Goal: Information Seeking & Learning: Learn about a topic

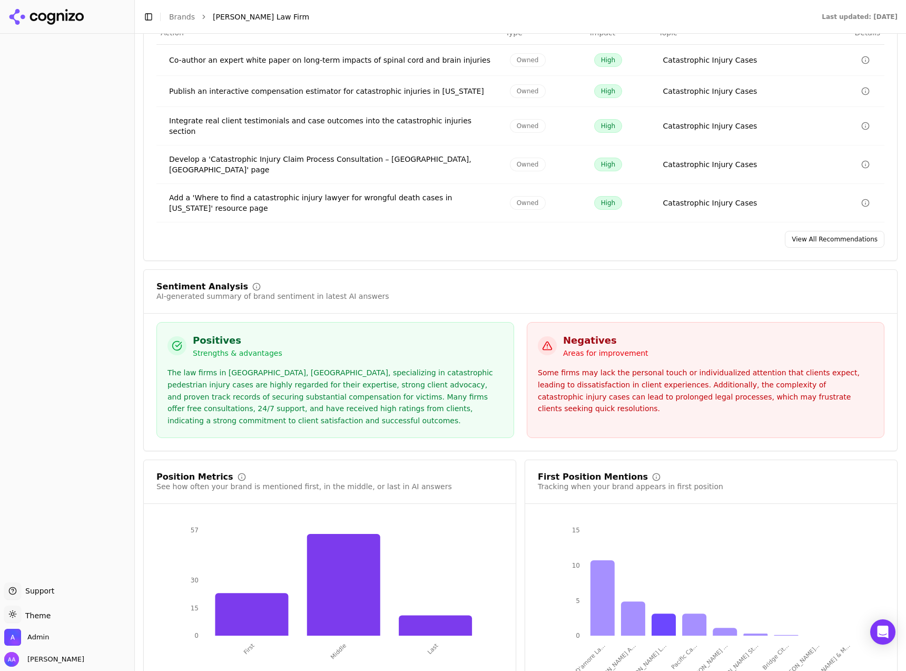
scroll to position [1429, 0]
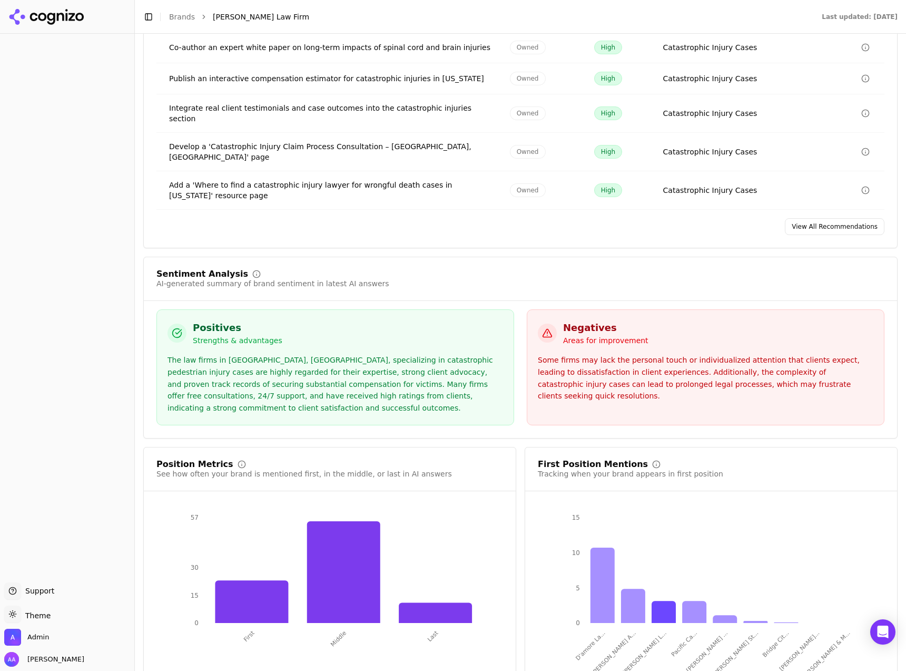
click at [268, 354] on div "The law firms in Portland, OR, specializing in catastrophic pedestrian injury c…" at bounding box center [336, 384] width 336 height 60
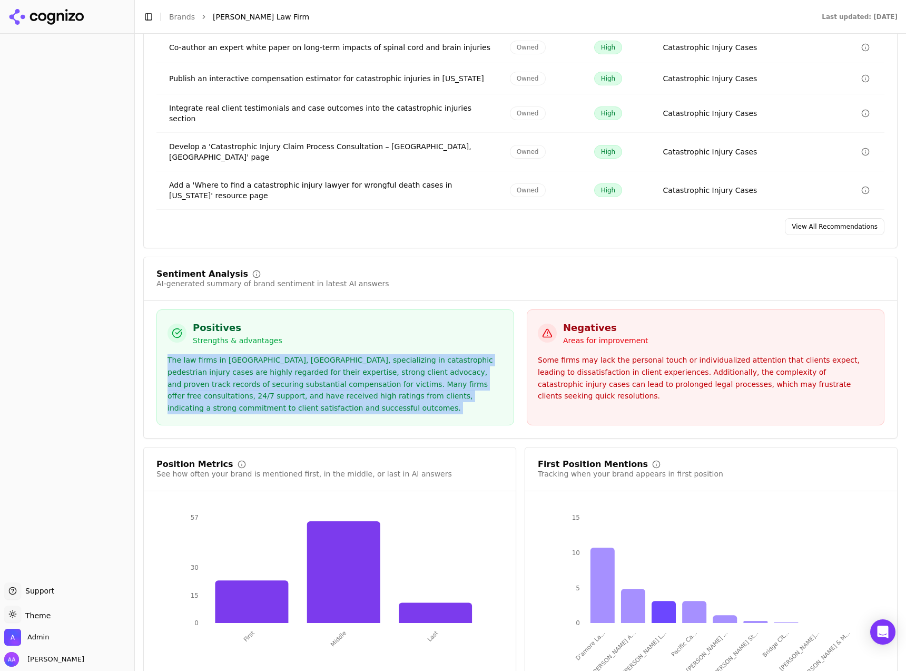
click at [268, 354] on div "The law firms in Portland, OR, specializing in catastrophic pedestrian injury c…" at bounding box center [336, 384] width 336 height 60
click at [297, 354] on div "The law firms in Portland, OR, specializing in catastrophic pedestrian injury c…" at bounding box center [336, 384] width 336 height 60
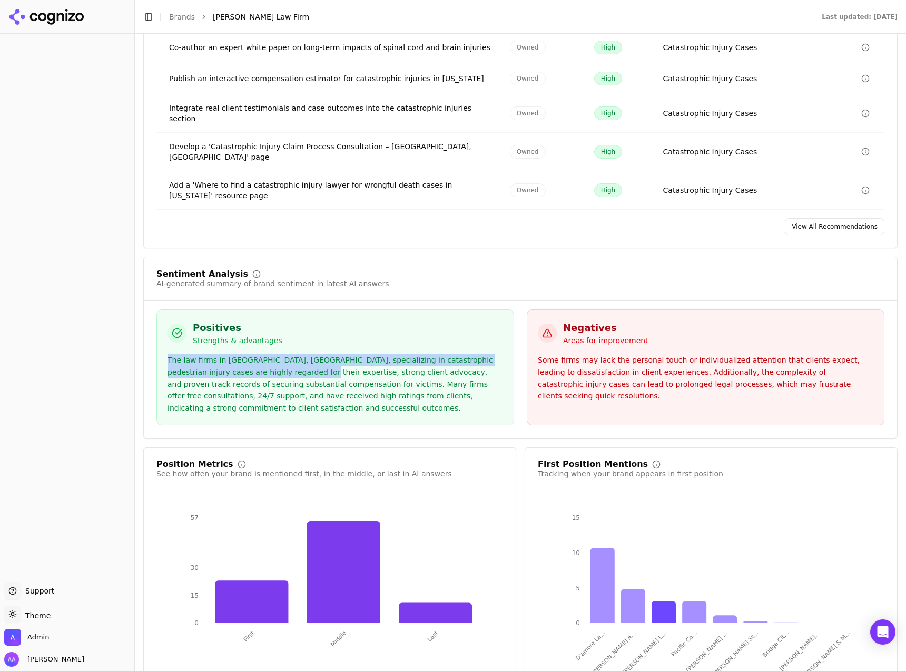
drag, startPoint x: 169, startPoint y: 341, endPoint x: 304, endPoint y: 350, distance: 135.7
click at [300, 354] on div "The law firms in Portland, OR, specializing in catastrophic pedestrian injury c…" at bounding box center [336, 384] width 336 height 60
click at [323, 354] on div "The law firms in Portland, OR, specializing in catastrophic pedestrian injury c…" at bounding box center [336, 384] width 336 height 60
click at [325, 354] on div "The law firms in Portland, OR, specializing in catastrophic pedestrian injury c…" at bounding box center [336, 384] width 336 height 60
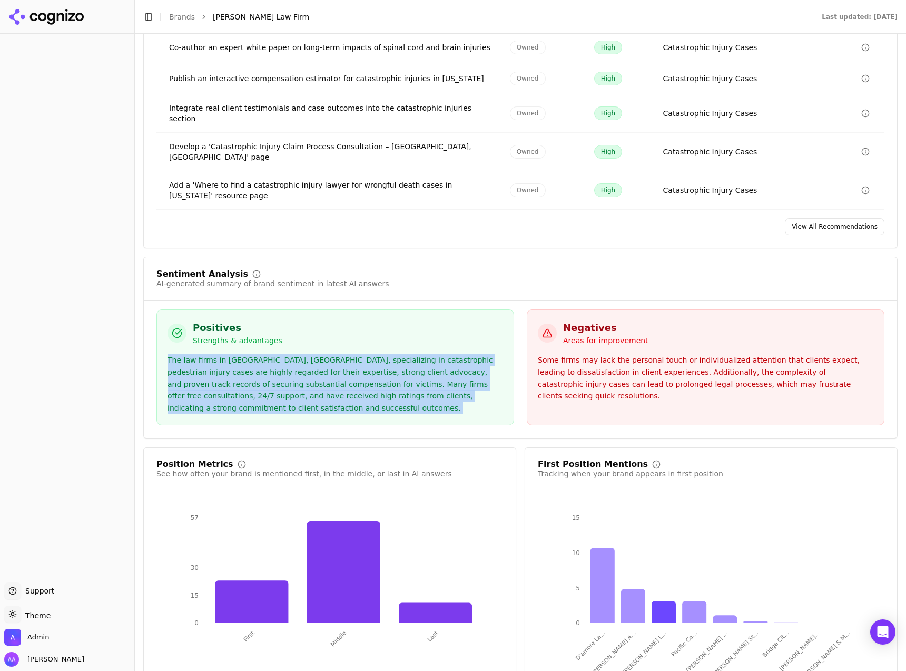
click at [325, 354] on div "The law firms in Portland, OR, specializing in catastrophic pedestrian injury c…" at bounding box center [336, 384] width 336 height 60
click at [287, 366] on div "The law firms in Portland, OR, specializing in catastrophic pedestrian injury c…" at bounding box center [336, 384] width 336 height 60
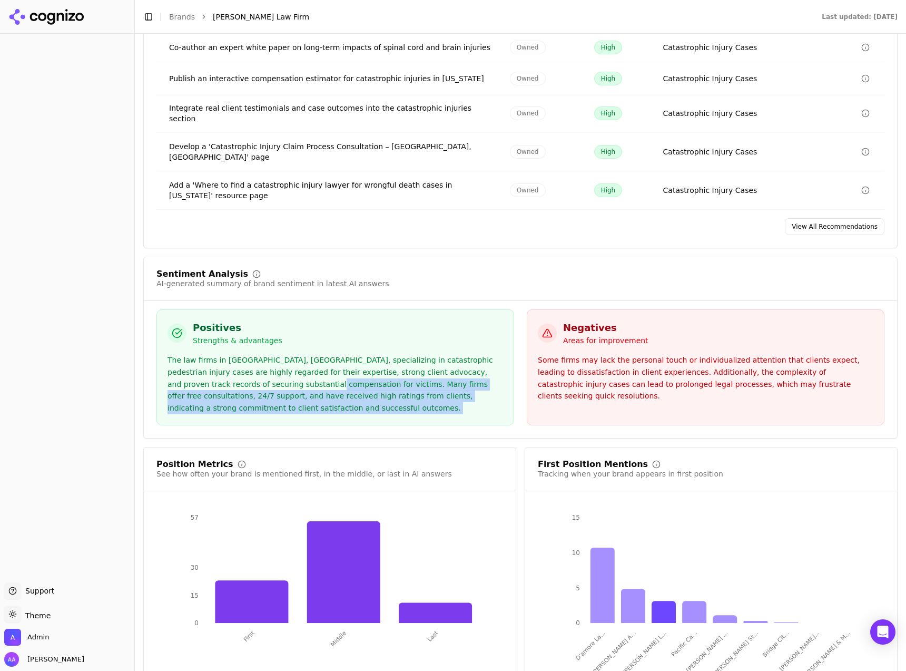
click at [292, 365] on div "The law firms in Portland, OR, specializing in catastrophic pedestrian injury c…" at bounding box center [336, 384] width 336 height 60
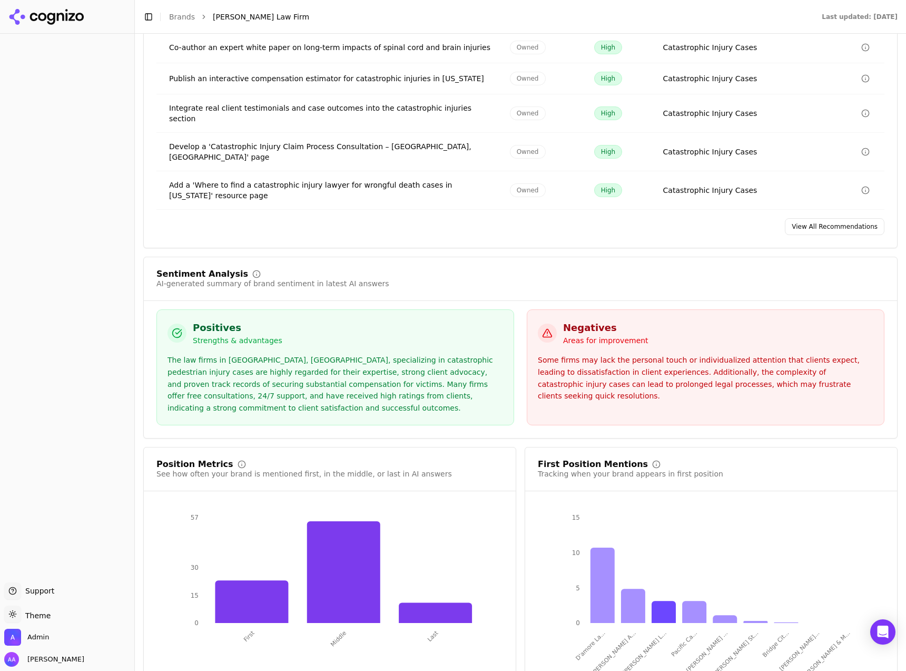
click at [291, 364] on div "The law firms in Portland, OR, specializing in catastrophic pedestrian injury c…" at bounding box center [336, 384] width 336 height 60
click at [319, 376] on div "The law firms in Portland, OR, specializing in catastrophic pedestrian injury c…" at bounding box center [336, 384] width 336 height 60
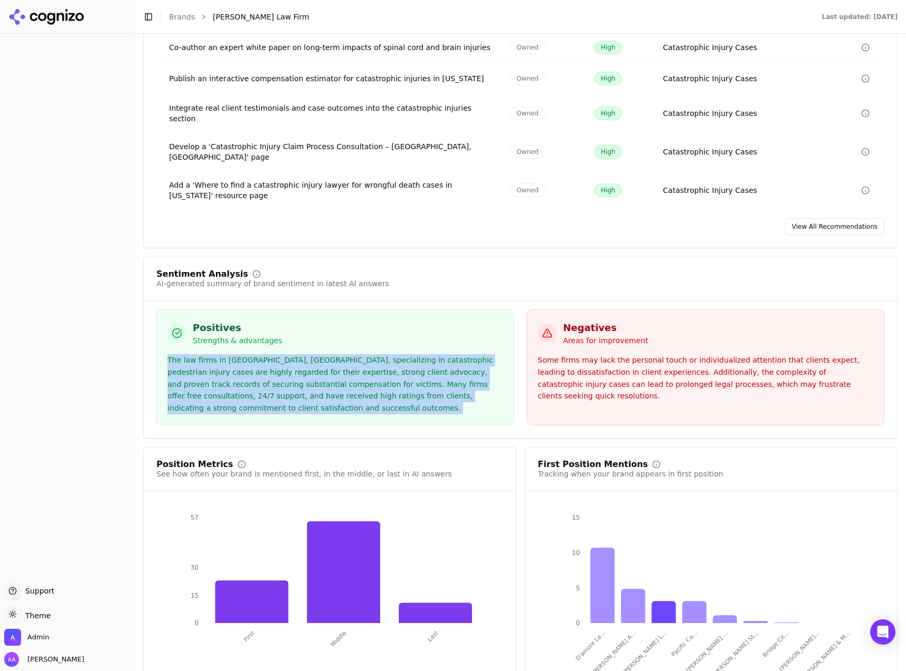
drag, startPoint x: 319, startPoint y: 376, endPoint x: 326, endPoint y: 375, distance: 7.5
click at [319, 376] on div "The law firms in Portland, OR, specializing in catastrophic pedestrian injury c…" at bounding box center [336, 384] width 336 height 60
click at [592, 354] on div "Some firms may lack the personal touch or individualized attention that clients…" at bounding box center [706, 378] width 336 height 48
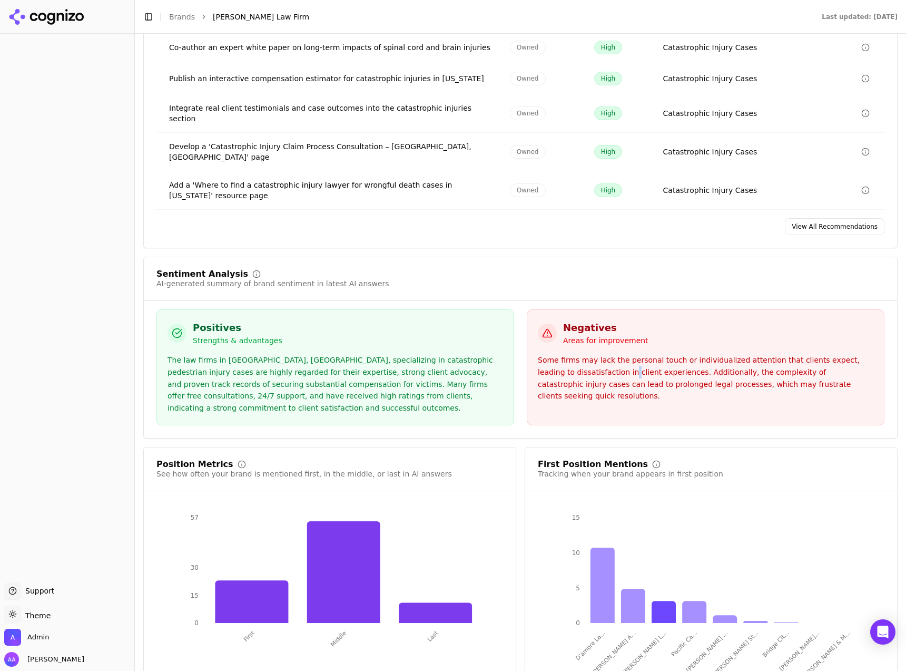
click at [592, 354] on div "Some firms may lack the personal touch or individualized attention that clients…" at bounding box center [706, 378] width 336 height 48
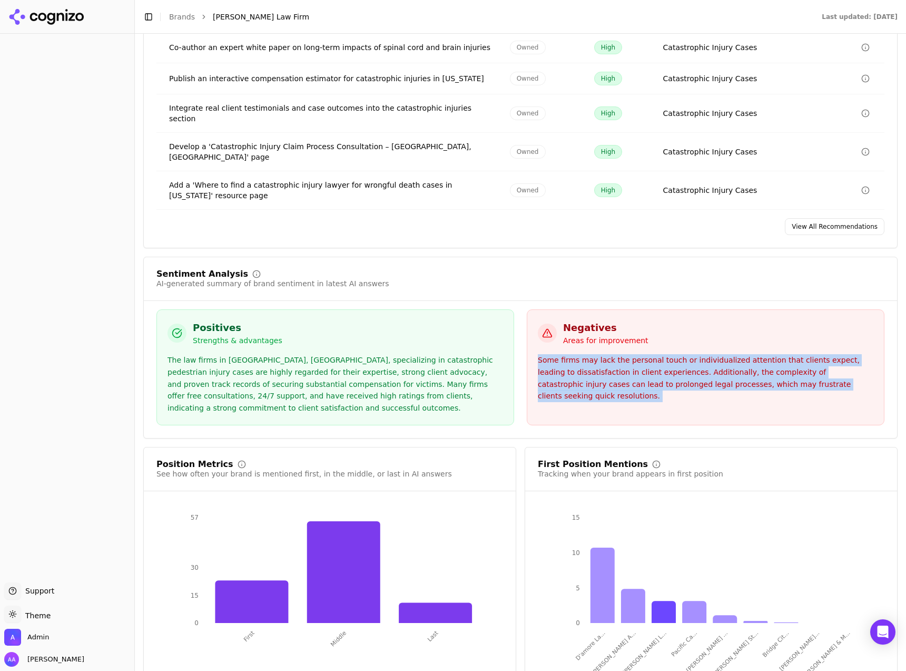
click at [592, 354] on div "Some firms may lack the personal touch or individualized attention that clients…" at bounding box center [706, 378] width 336 height 48
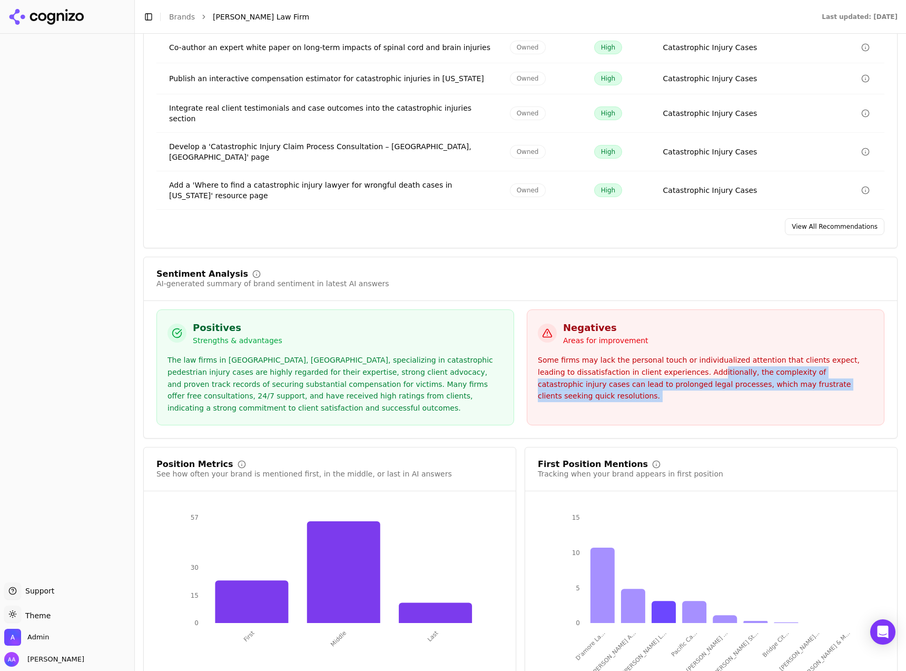
click at [671, 354] on div "Some firms may lack the personal touch or individualized attention that clients…" at bounding box center [706, 378] width 336 height 48
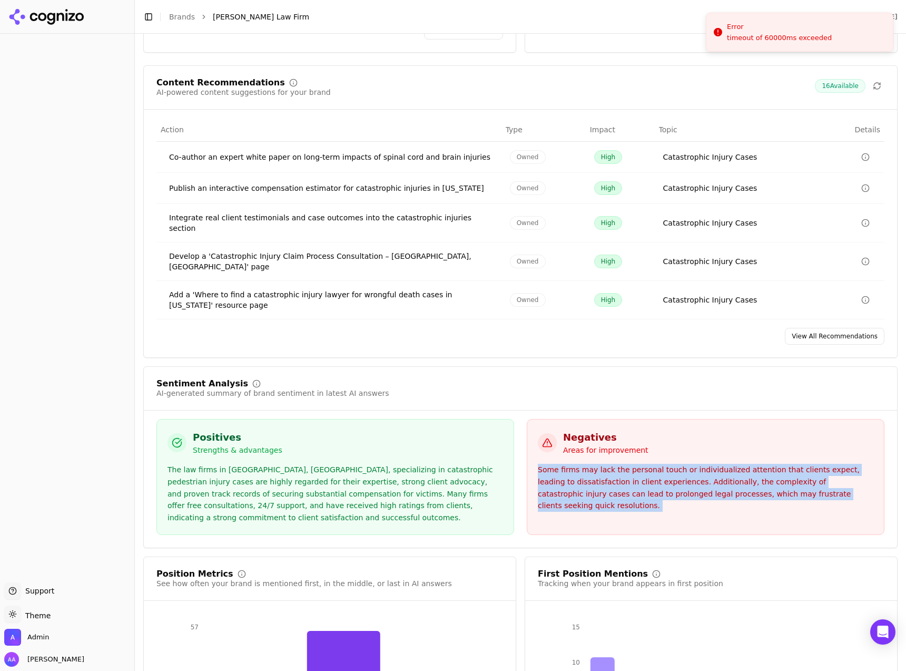
scroll to position [1539, 0]
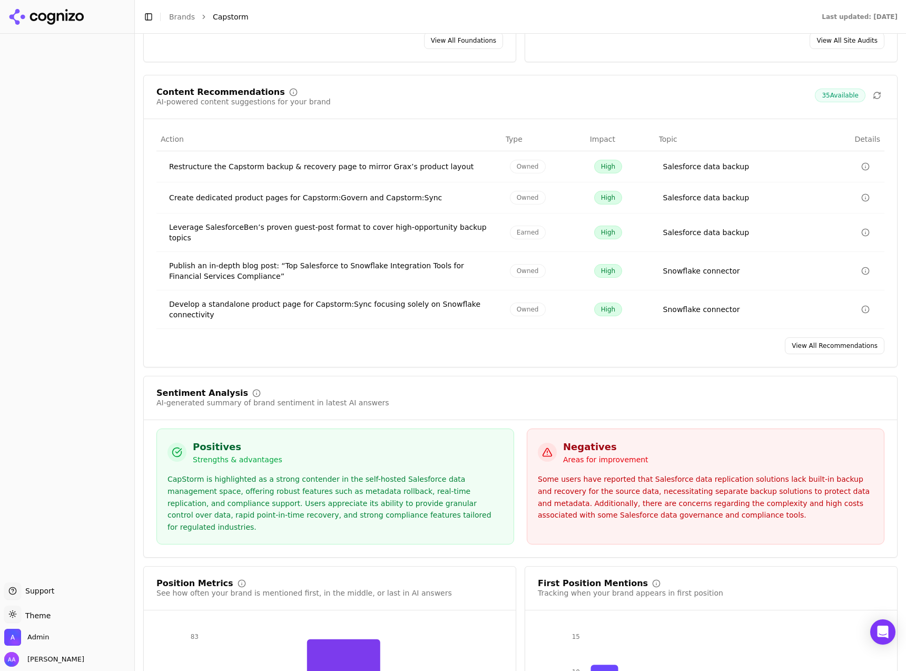
scroll to position [1629, 0]
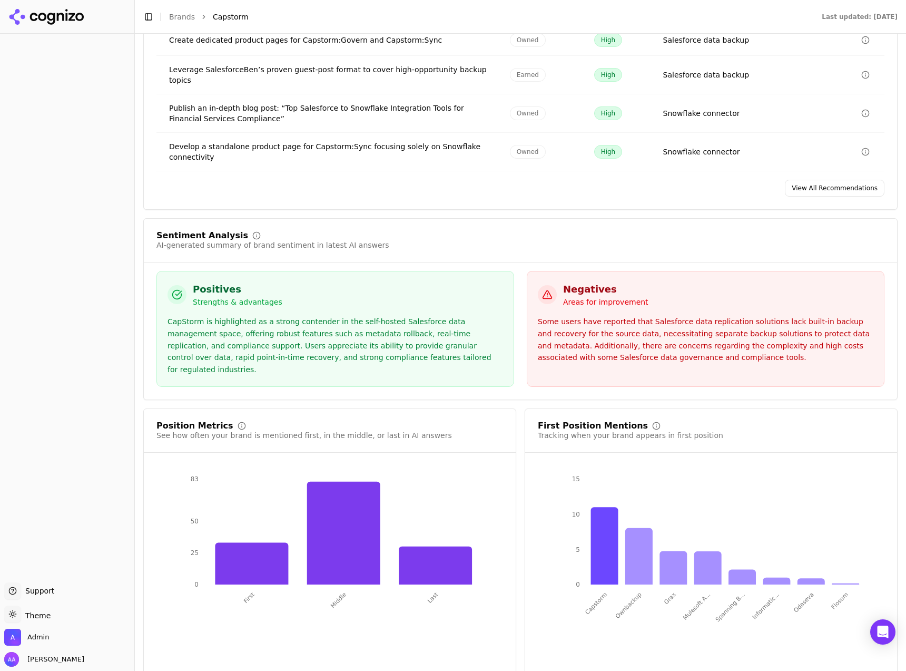
click at [394, 339] on div "CapStorm is highlighted as a strong contender in the self-hosted Salesforce dat…" at bounding box center [336, 346] width 336 height 60
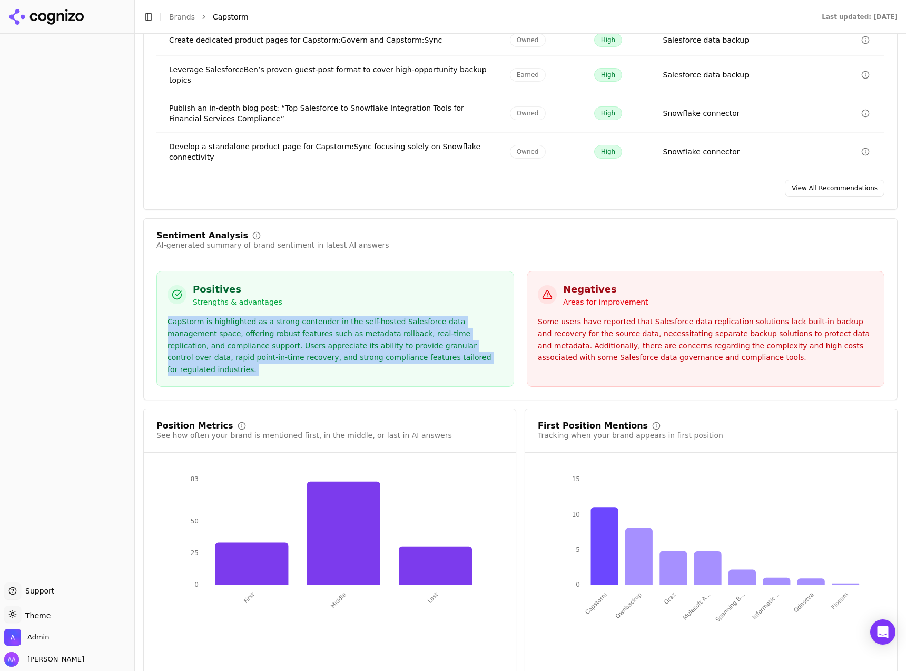
click at [394, 339] on div "CapStorm is highlighted as a strong contender in the self-hosted Salesforce dat…" at bounding box center [336, 346] width 336 height 60
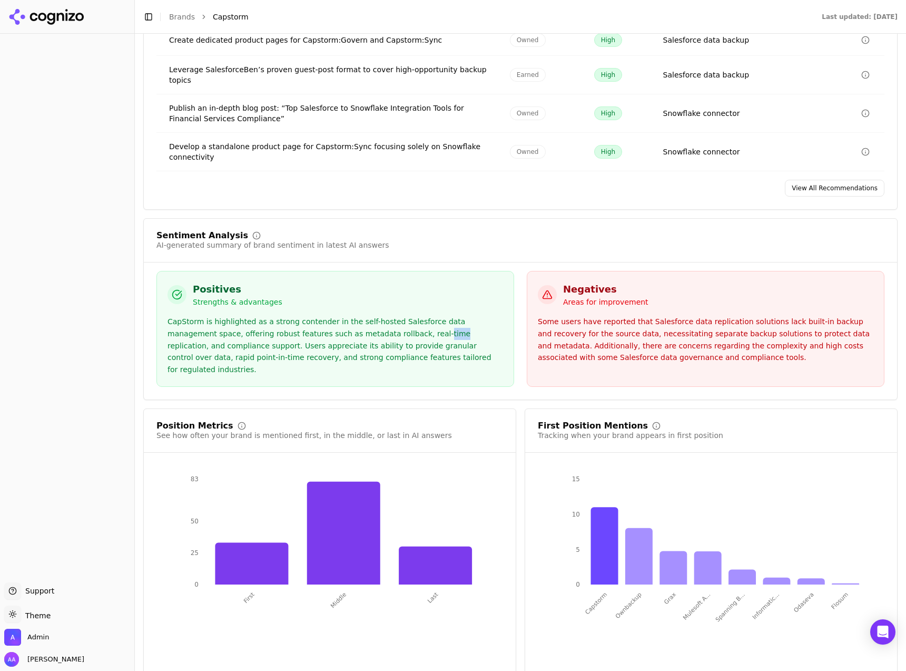
click at [394, 339] on div "CapStorm is highlighted as a strong contender in the self-hosted Salesforce dat…" at bounding box center [336, 346] width 336 height 60
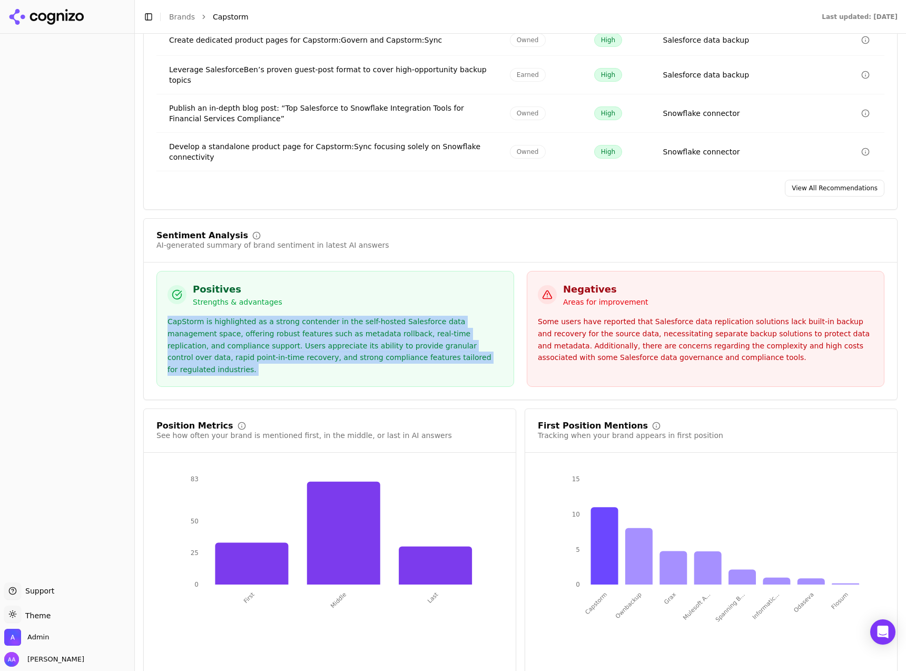
click at [394, 339] on div "CapStorm is highlighted as a strong contender in the self-hosted Salesforce dat…" at bounding box center [336, 346] width 336 height 60
click at [419, 348] on div "CapStorm is highlighted as a strong contender in the self-hosted Salesforce dat…" at bounding box center [336, 346] width 336 height 60
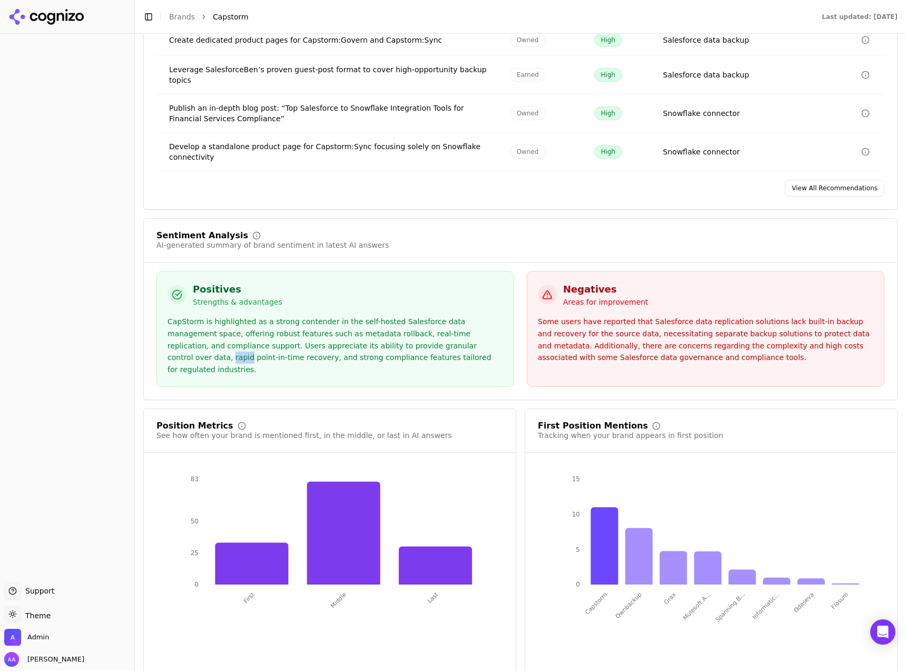
click at [419, 348] on div "CapStorm is highlighted as a strong contender in the self-hosted Salesforce dat…" at bounding box center [336, 346] width 336 height 60
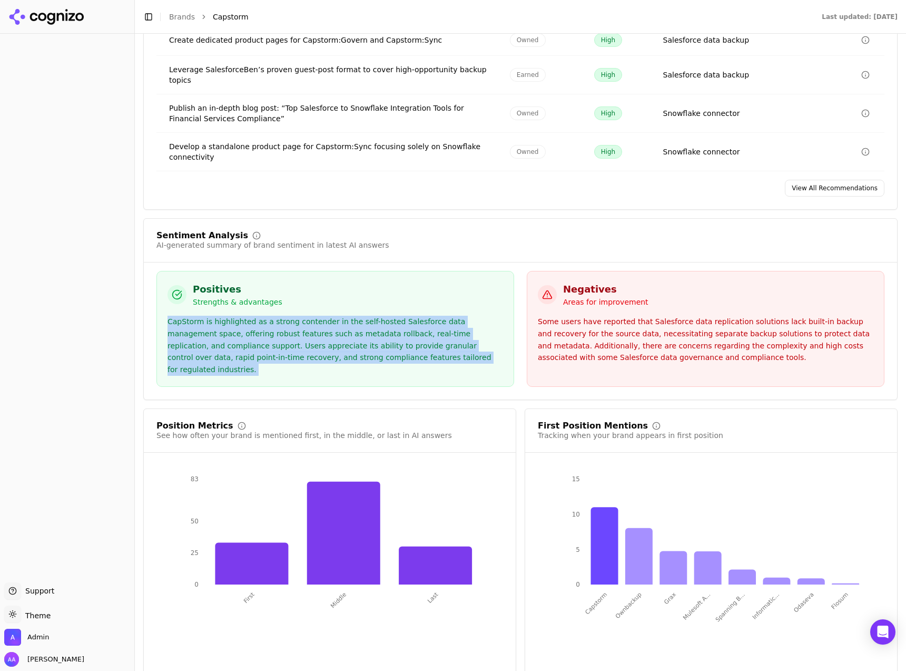
click at [419, 348] on div "CapStorm is highlighted as a strong contender in the self-hosted Salesforce dat…" at bounding box center [336, 346] width 336 height 60
click at [439, 356] on div "CapStorm is highlighted as a strong contender in the self-hosted Salesforce dat…" at bounding box center [336, 346] width 336 height 60
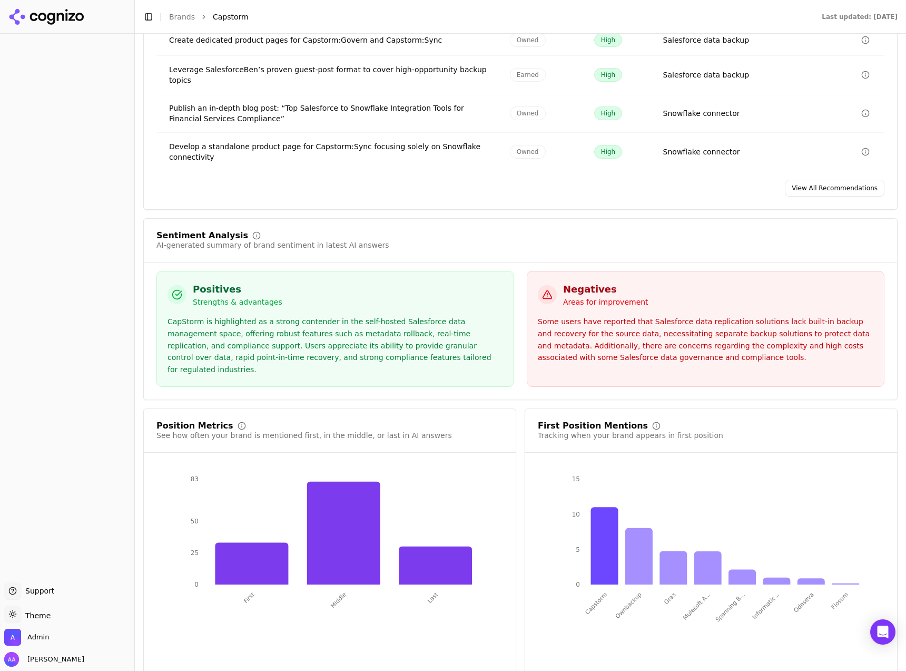
click at [589, 324] on div "Some users have reported that Salesforce data replication solutions lack built-…" at bounding box center [706, 340] width 336 height 48
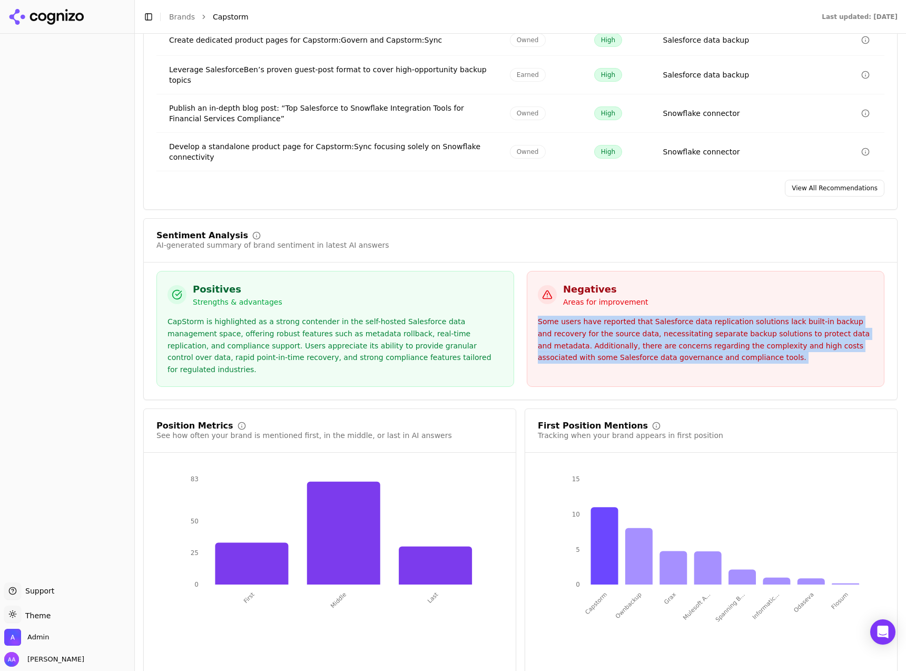
click at [589, 324] on div "Some users have reported that Salesforce data replication solutions lack built-…" at bounding box center [706, 340] width 336 height 48
click at [616, 330] on div "Some users have reported that Salesforce data replication solutions lack built-…" at bounding box center [706, 340] width 336 height 48
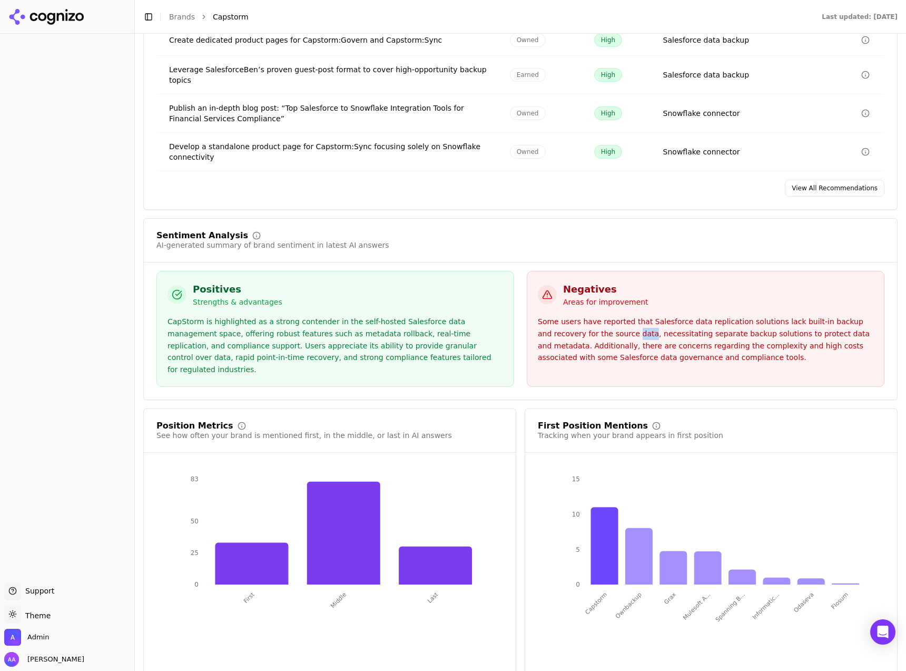
click at [616, 330] on div "Some users have reported that Salesforce data replication solutions lack built-…" at bounding box center [706, 340] width 336 height 48
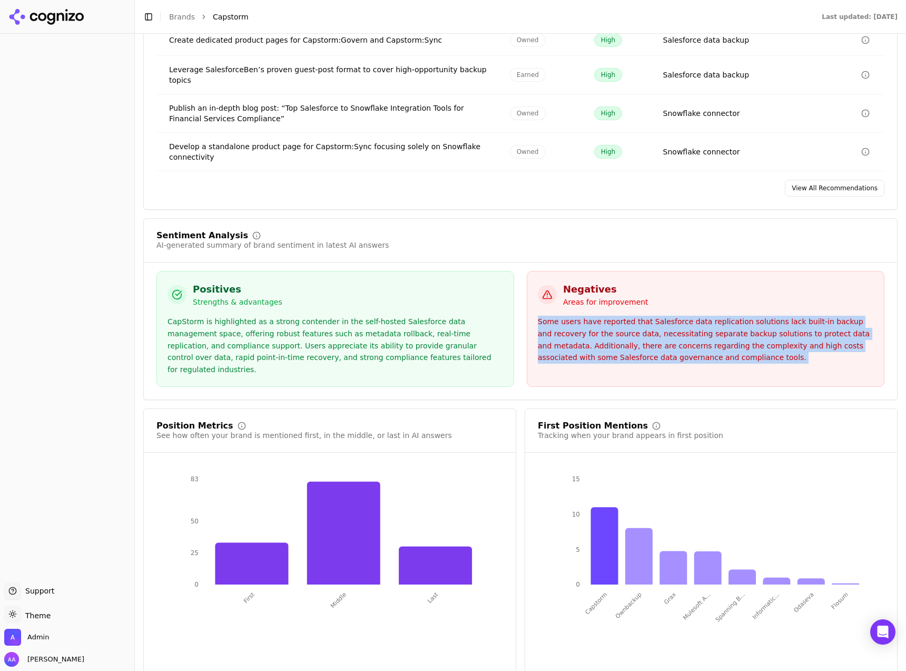
click at [616, 330] on div "Some users have reported that Salesforce data replication solutions lack built-…" at bounding box center [706, 340] width 336 height 48
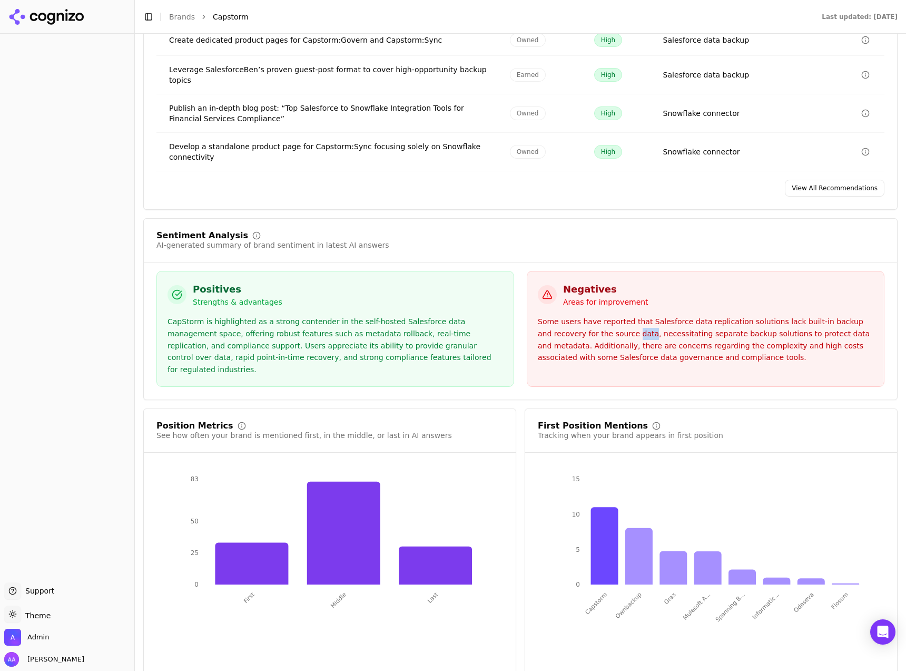
click at [616, 330] on div "Some users have reported that Salesforce data replication solutions lack built-…" at bounding box center [706, 340] width 336 height 48
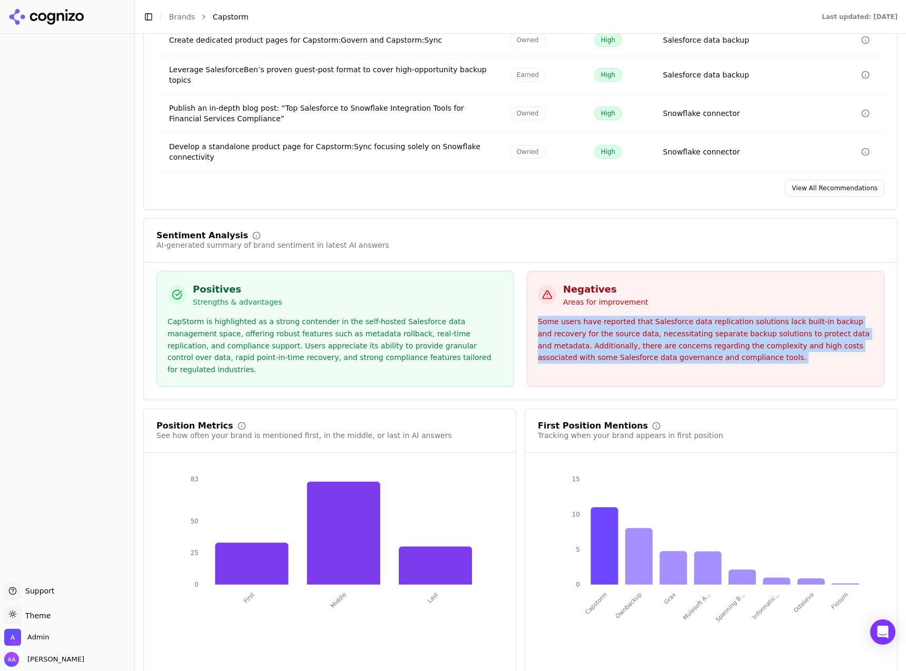
click at [616, 330] on div "Some users have reported that Salesforce data replication solutions lack built-…" at bounding box center [706, 340] width 336 height 48
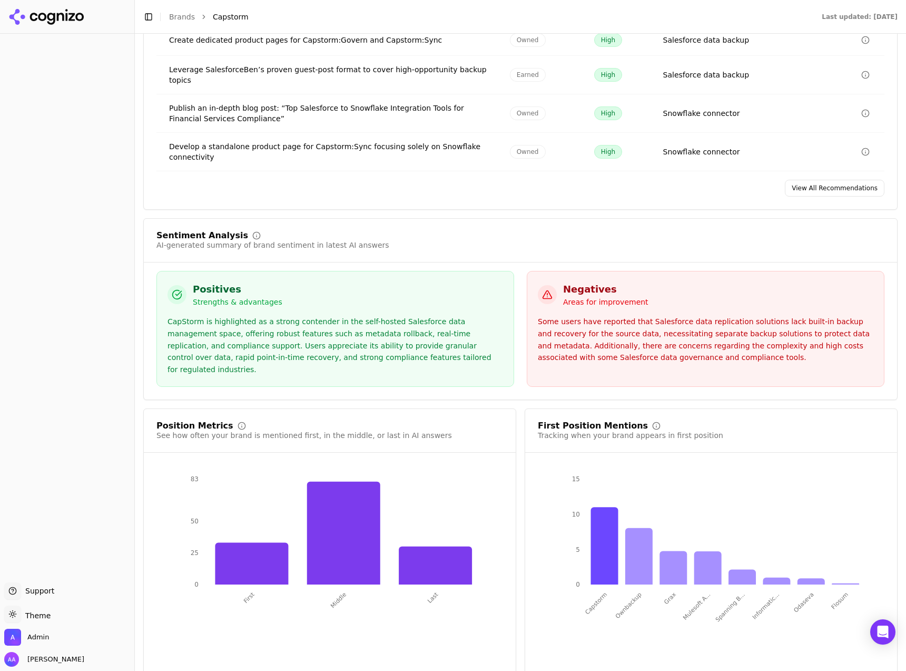
scroll to position [1640, 0]
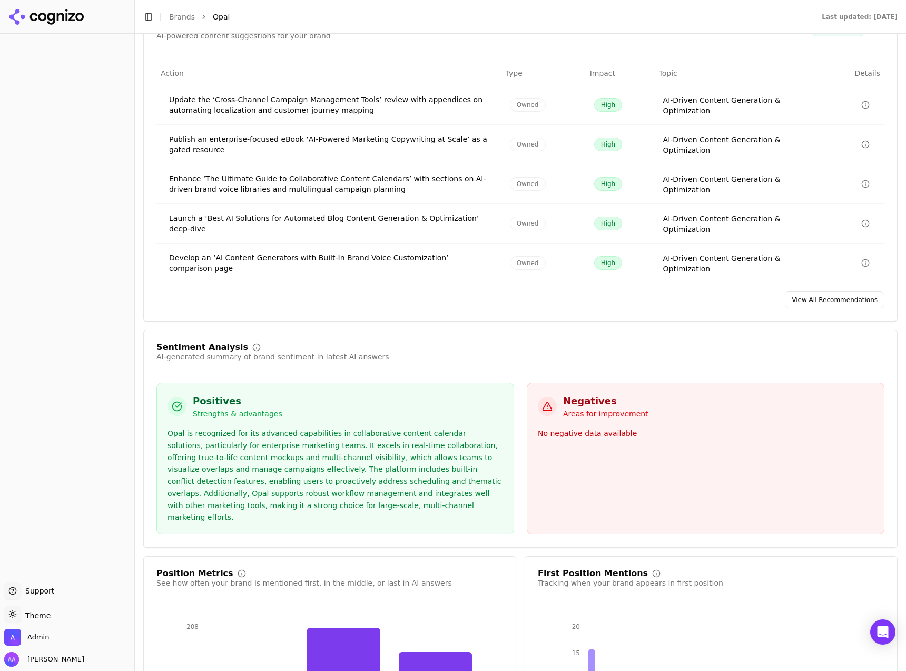
scroll to position [1596, 0]
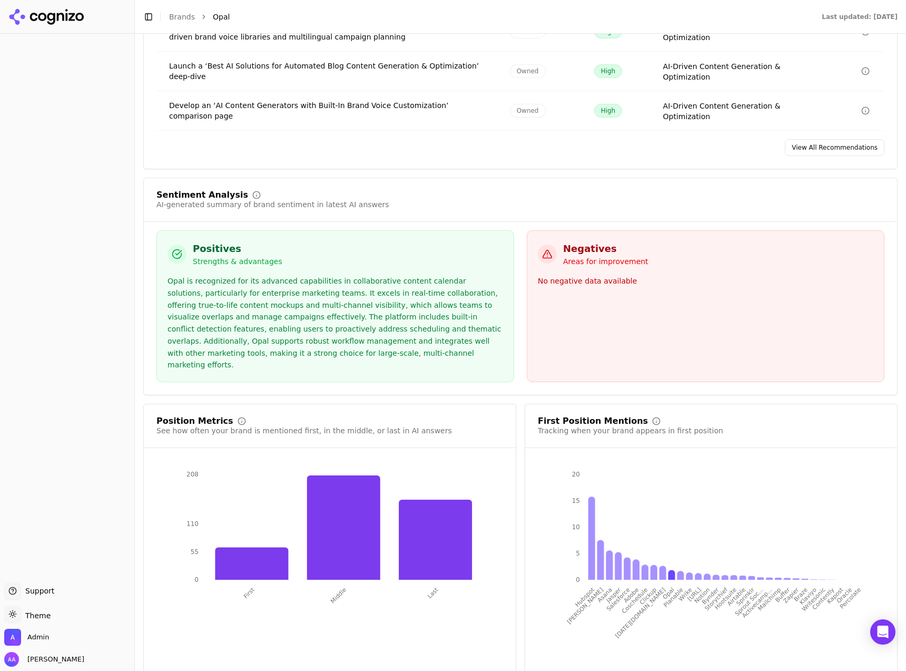
click at [347, 313] on div "Opal is recognized for its advanced capabilities in collaborative content calen…" at bounding box center [336, 323] width 336 height 96
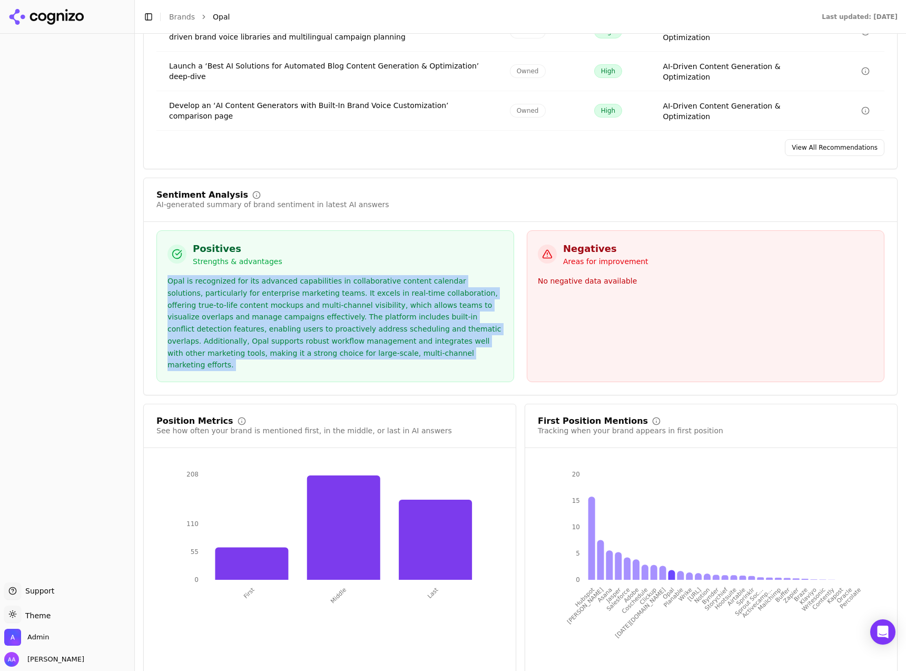
click at [347, 313] on div "Opal is recognized for its advanced capabilities in collaborative content calen…" at bounding box center [336, 323] width 336 height 96
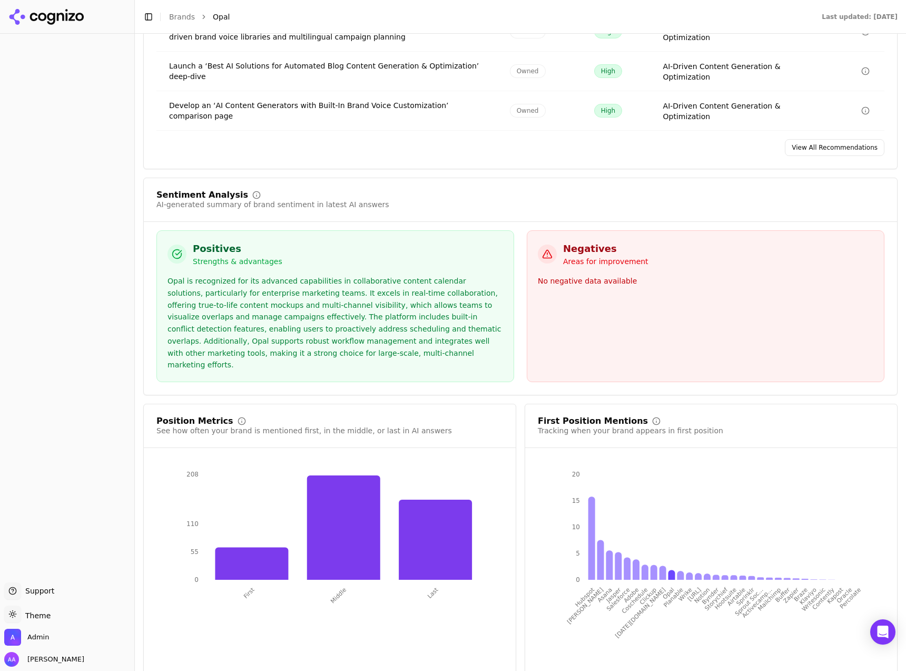
click at [347, 313] on div "Opal is recognized for its advanced capabilities in collaborative content calen…" at bounding box center [336, 323] width 336 height 96
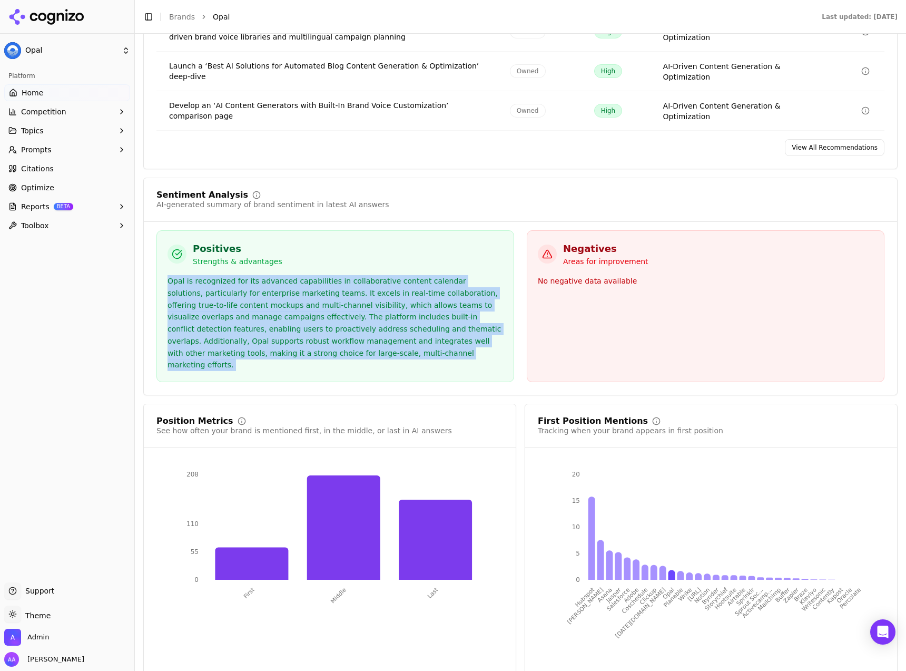
click at [347, 313] on div "Opal is recognized for its advanced capabilities in collaborative content calen…" at bounding box center [336, 323] width 336 height 96
click at [375, 326] on div "Opal is recognized for its advanced capabilities in collaborative content calen…" at bounding box center [336, 323] width 336 height 96
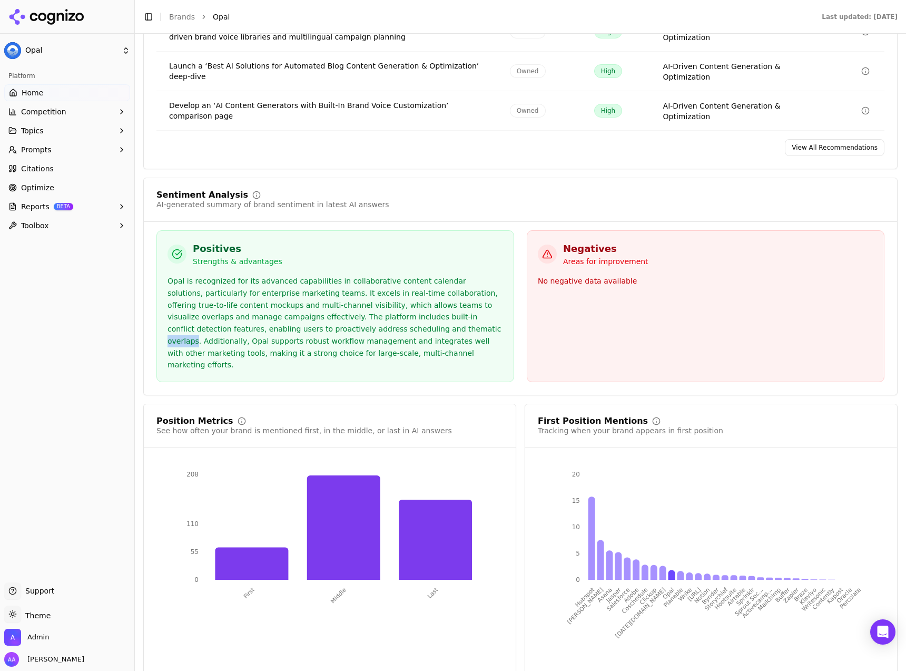
click at [375, 326] on div "Opal is recognized for its advanced capabilities in collaborative content calen…" at bounding box center [336, 323] width 336 height 96
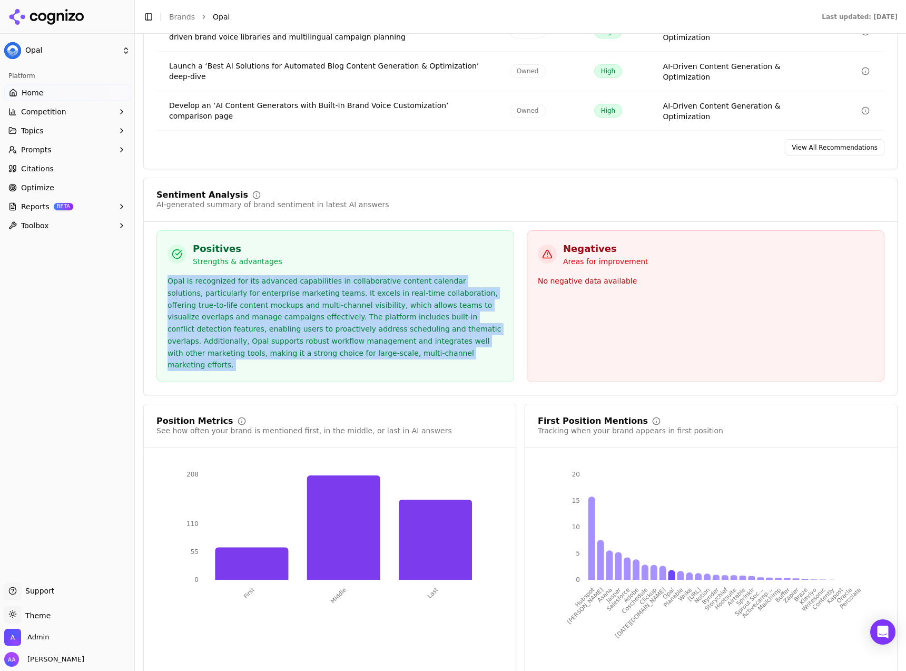
click at [375, 326] on div "Opal is recognized for its advanced capabilities in collaborative content calen…" at bounding box center [336, 323] width 336 height 96
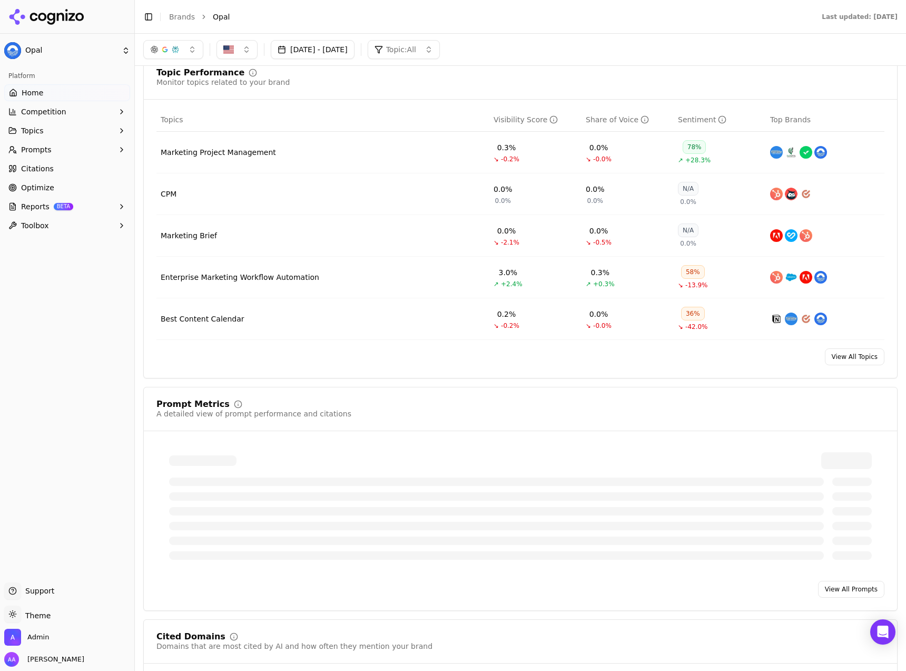
scroll to position [0, 0]
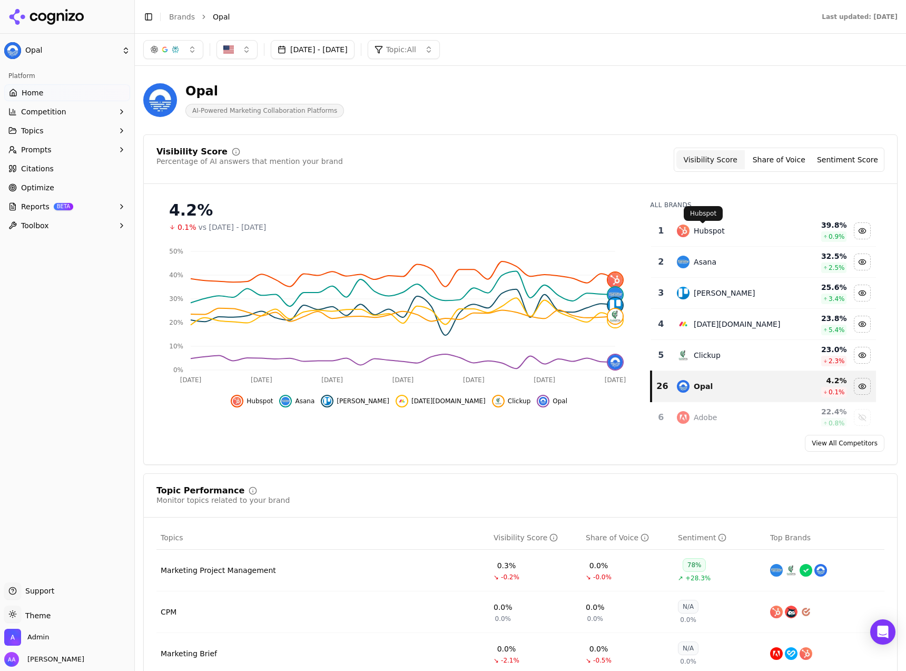
click at [717, 231] on div "Hubspot" at bounding box center [709, 231] width 31 height 11
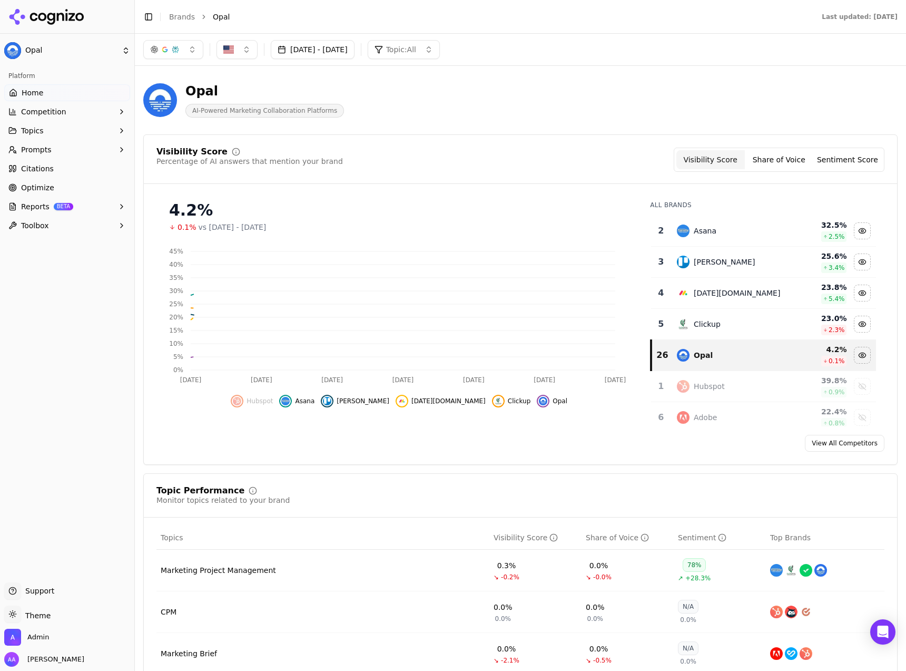
click at [717, 231] on div "Asana" at bounding box center [729, 230] width 104 height 13
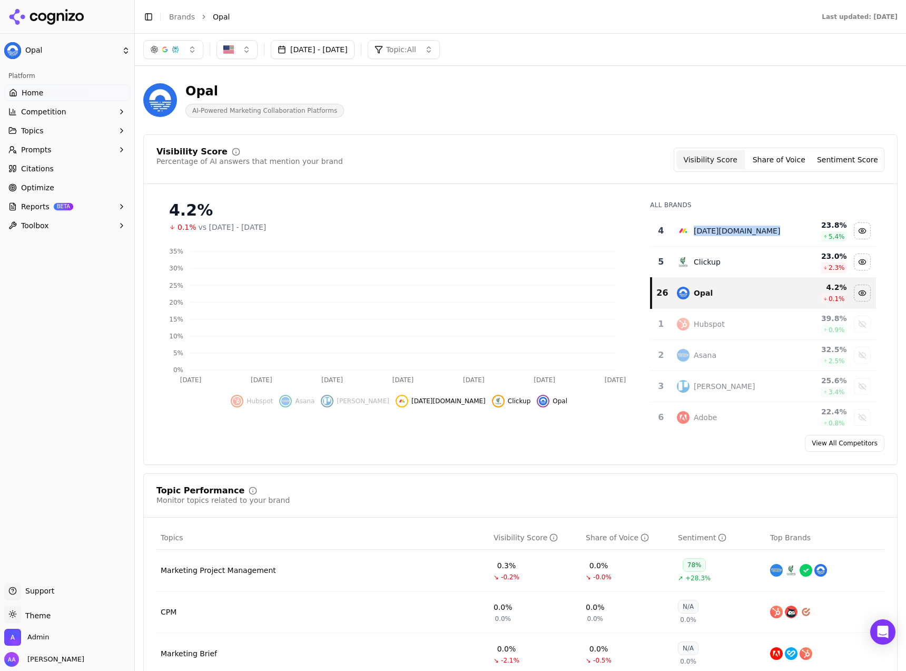
click at [717, 231] on div "Monday.com" at bounding box center [737, 231] width 86 height 11
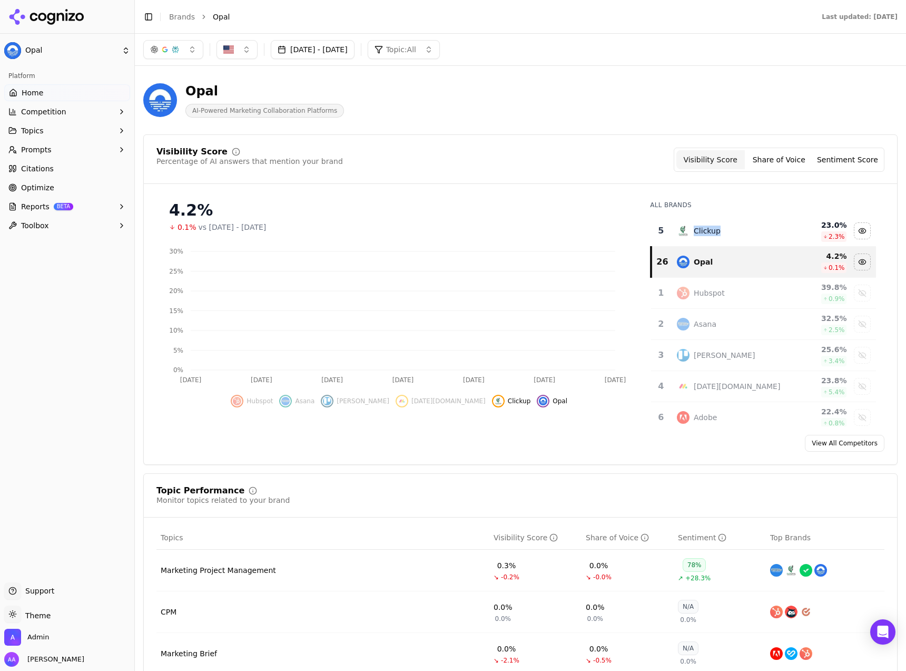
click at [717, 231] on div "Clickup" at bounding box center [729, 230] width 104 height 13
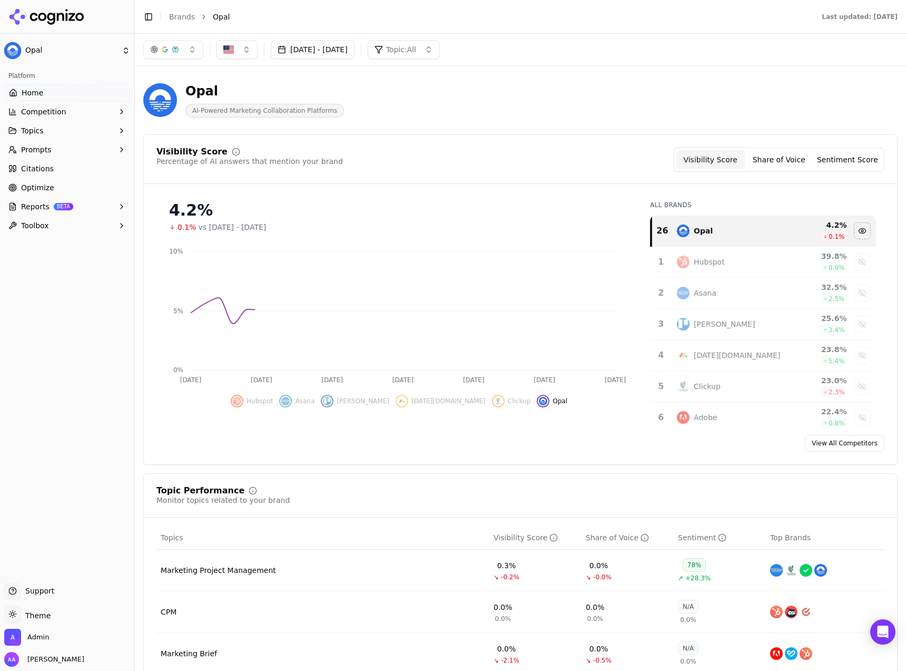
click at [463, 128] on header "Opal AI-Powered Marketing Collaboration Platforms" at bounding box center [520, 104] width 755 height 60
click at [74, 180] on link "Optimize" at bounding box center [67, 187] width 126 height 17
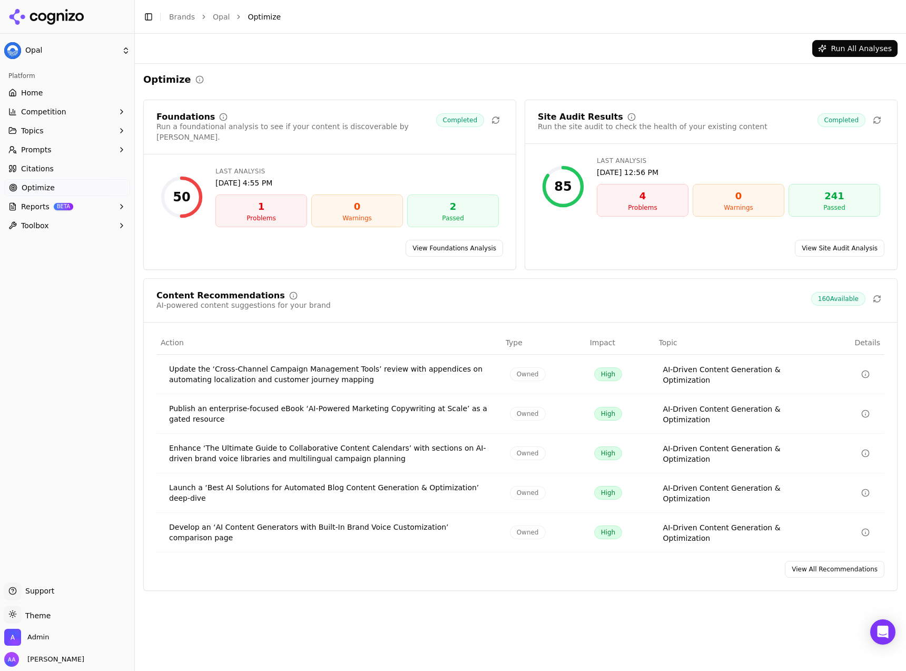
click at [800, 550] on div "Content Recommendations AI-powered content suggestions for your brand 160 Avail…" at bounding box center [520, 434] width 755 height 312
click at [800, 561] on link "View All Recommendations" at bounding box center [835, 569] width 100 height 17
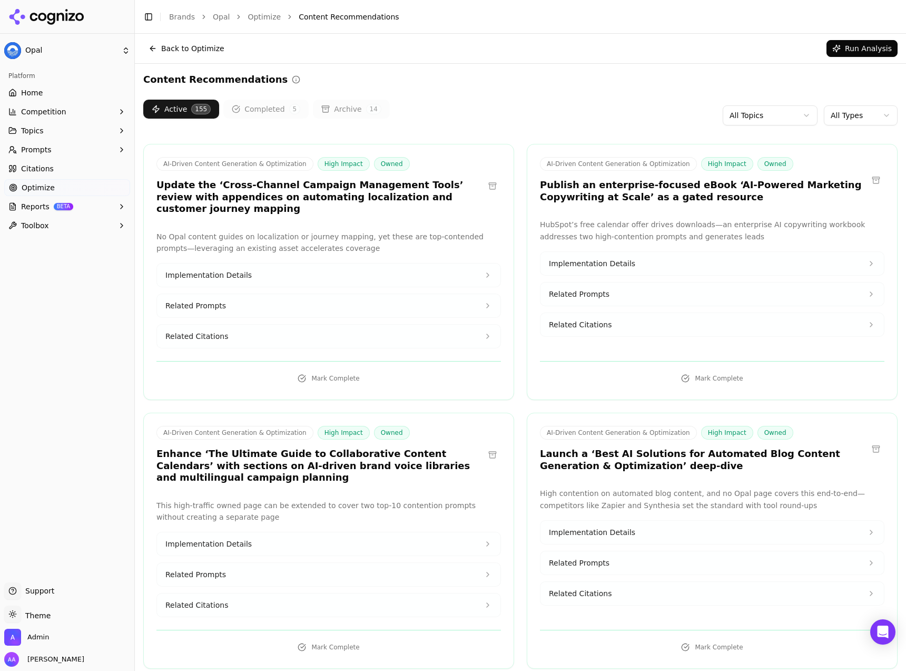
click at [62, 96] on link "Home" at bounding box center [67, 92] width 126 height 17
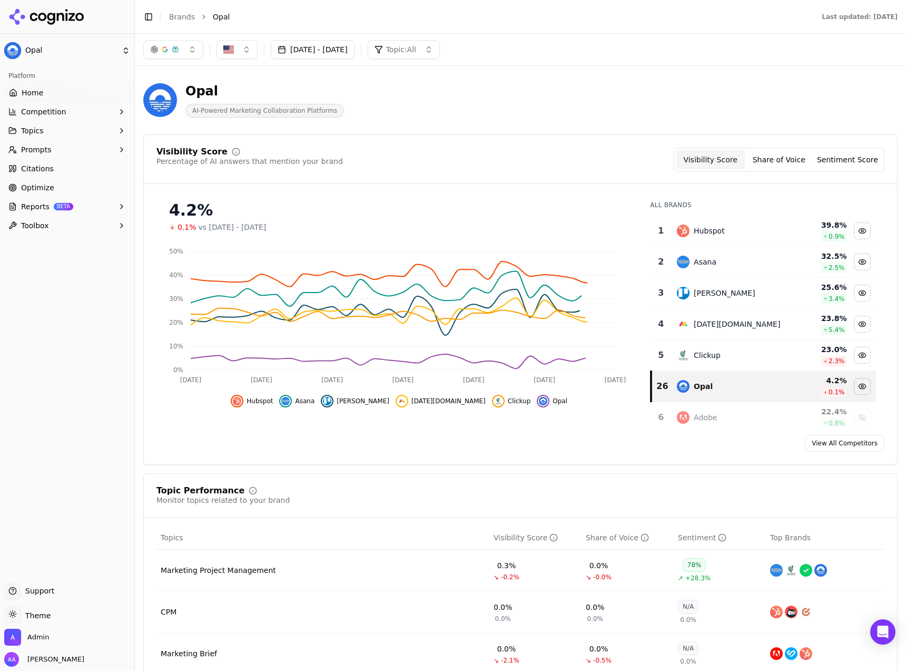
click at [754, 239] on td "Hubspot" at bounding box center [729, 231] width 116 height 31
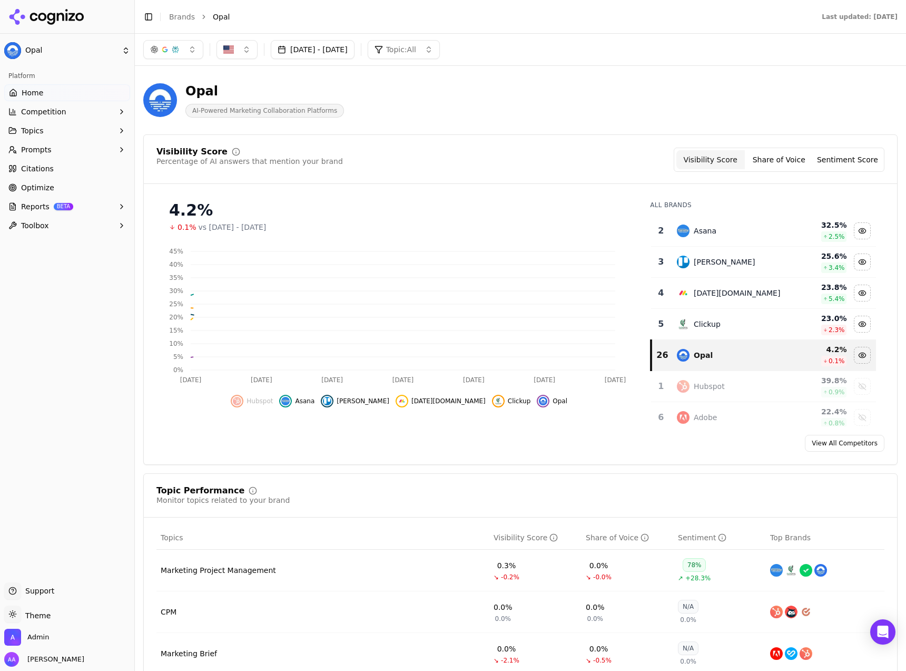
click at [754, 239] on td "Asana" at bounding box center [729, 231] width 116 height 31
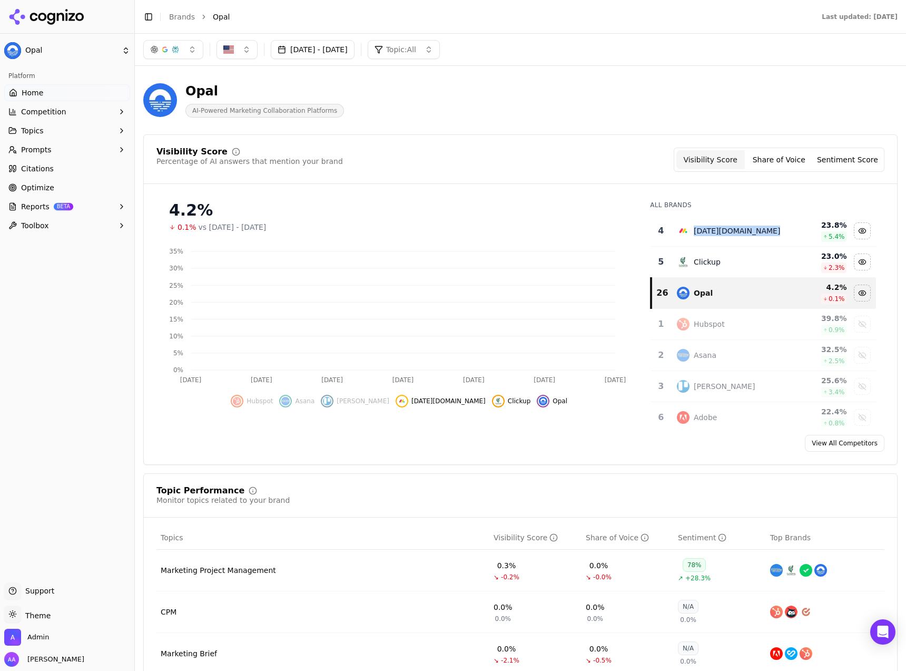
click at [754, 239] on td "Monday.com" at bounding box center [729, 231] width 116 height 31
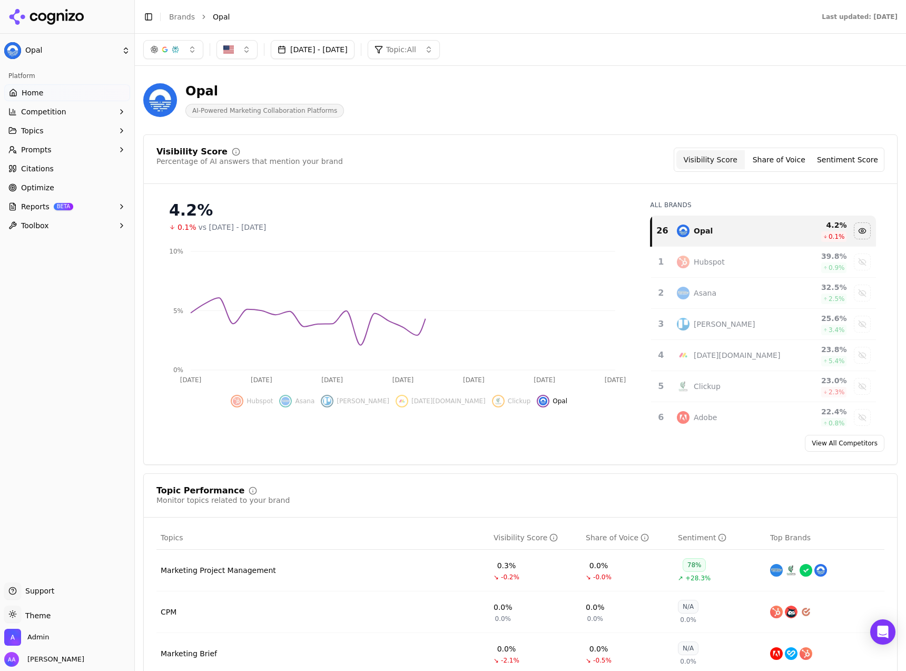
click at [525, 159] on div "Visibility Score Percentage of AI answers that mention your brand Visibility Sc…" at bounding box center [520, 160] width 728 height 24
click at [347, 50] on button "Sep 12, 2025 - Oct 12, 2025" at bounding box center [313, 49] width 84 height 19
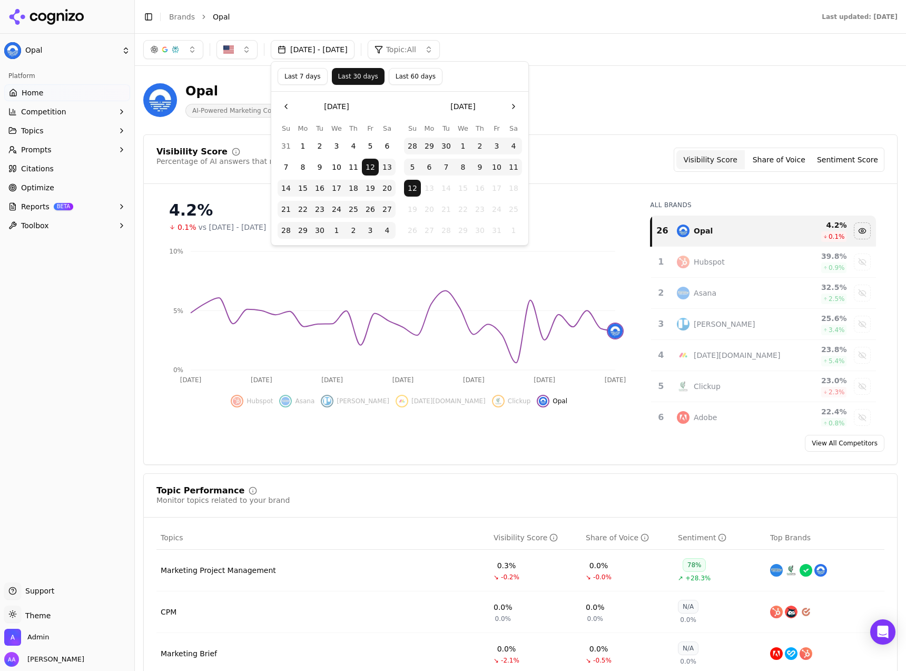
click at [287, 110] on button "Go to the Previous Month" at bounding box center [286, 106] width 17 height 17
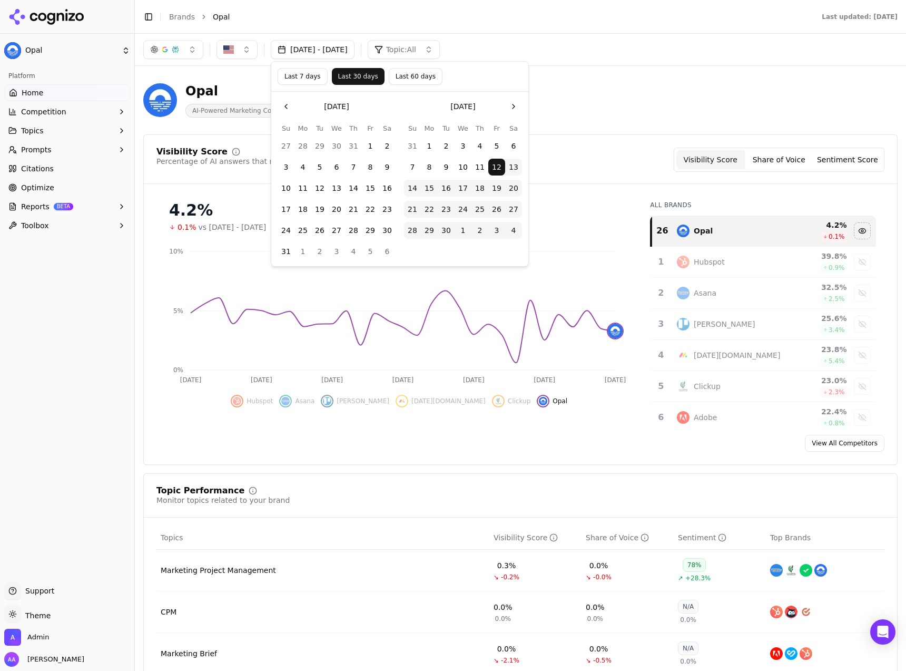
click at [287, 110] on button "Go to the Previous Month" at bounding box center [286, 106] width 17 height 17
click at [318, 146] on button "1" at bounding box center [319, 146] width 17 height 17
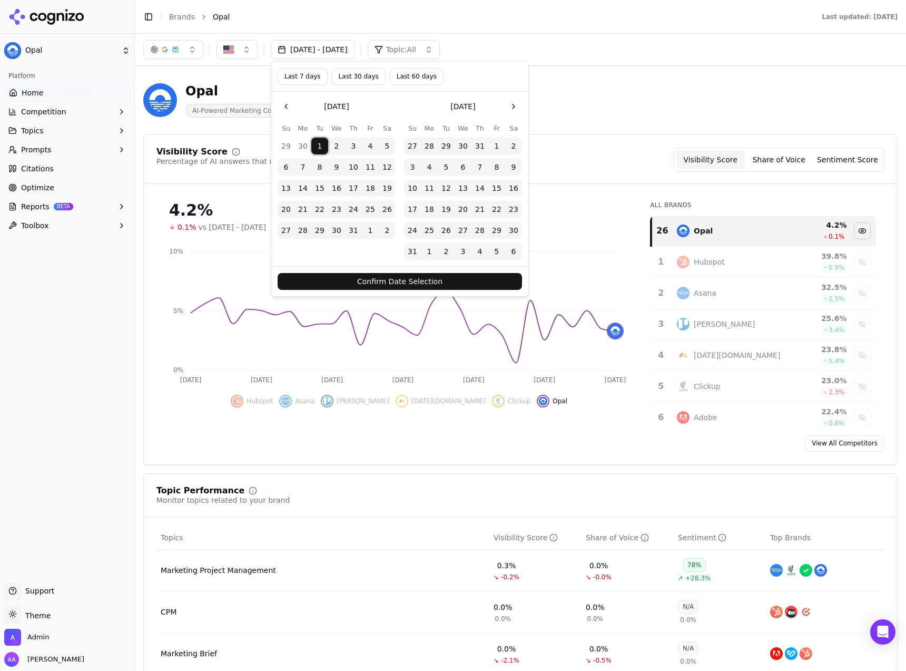
click at [435, 282] on button "Confirm Date Selection" at bounding box center [400, 281] width 244 height 17
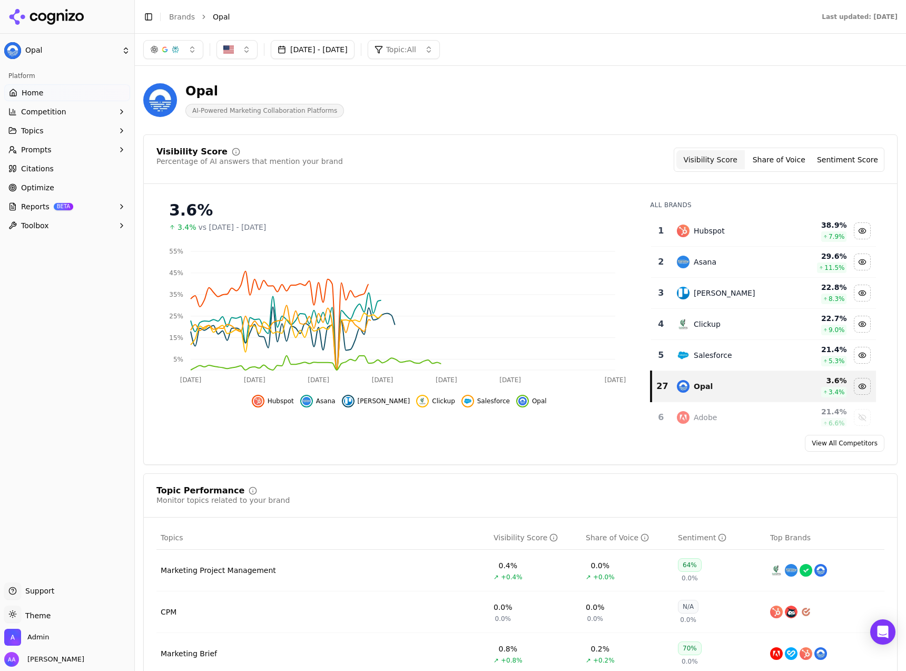
click at [751, 239] on td "Hubspot" at bounding box center [729, 231] width 116 height 31
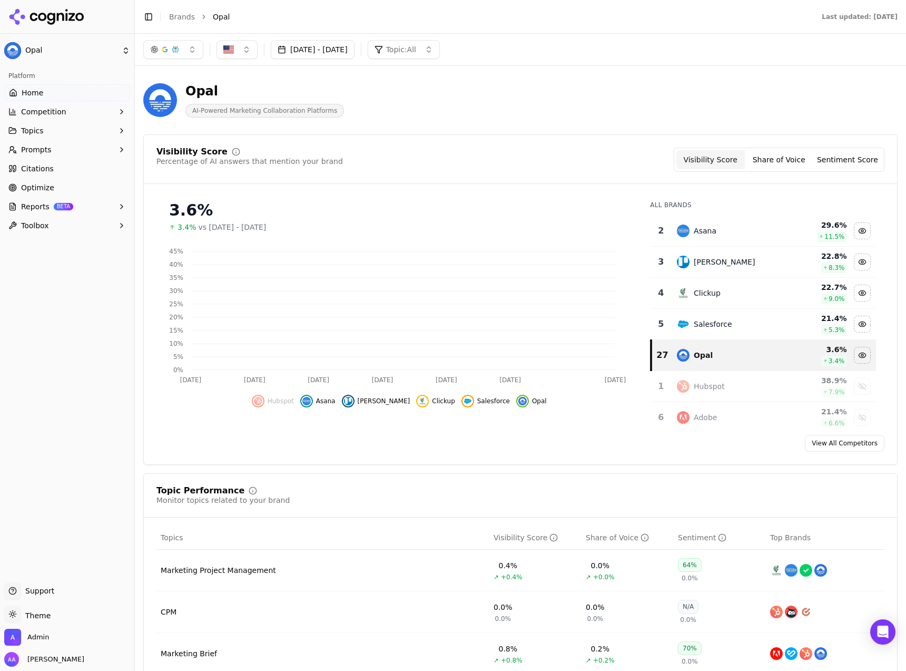
click at [751, 239] on td "Asana" at bounding box center [729, 231] width 116 height 31
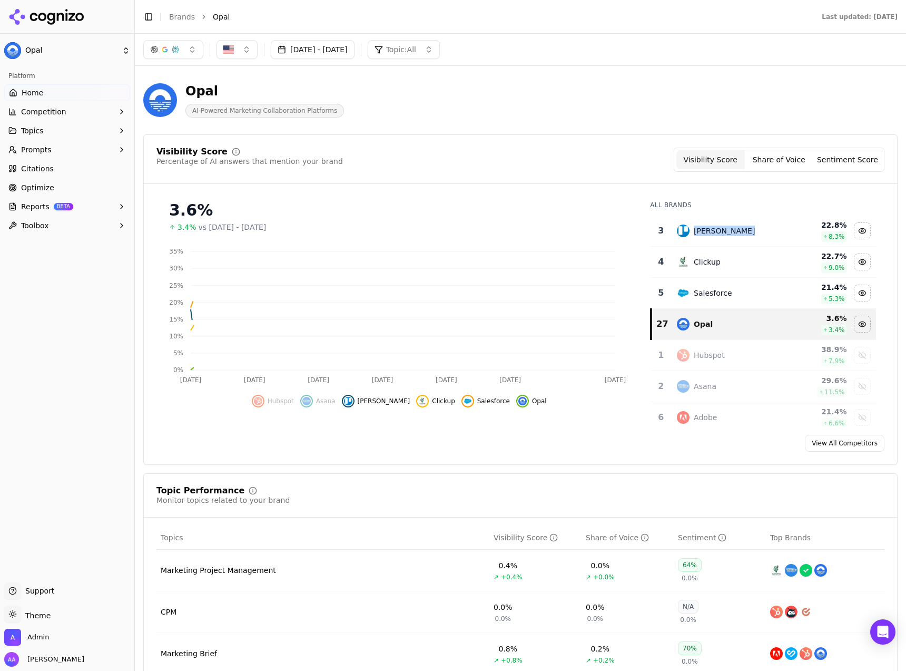
click at [751, 239] on td "Trello" at bounding box center [729, 231] width 116 height 31
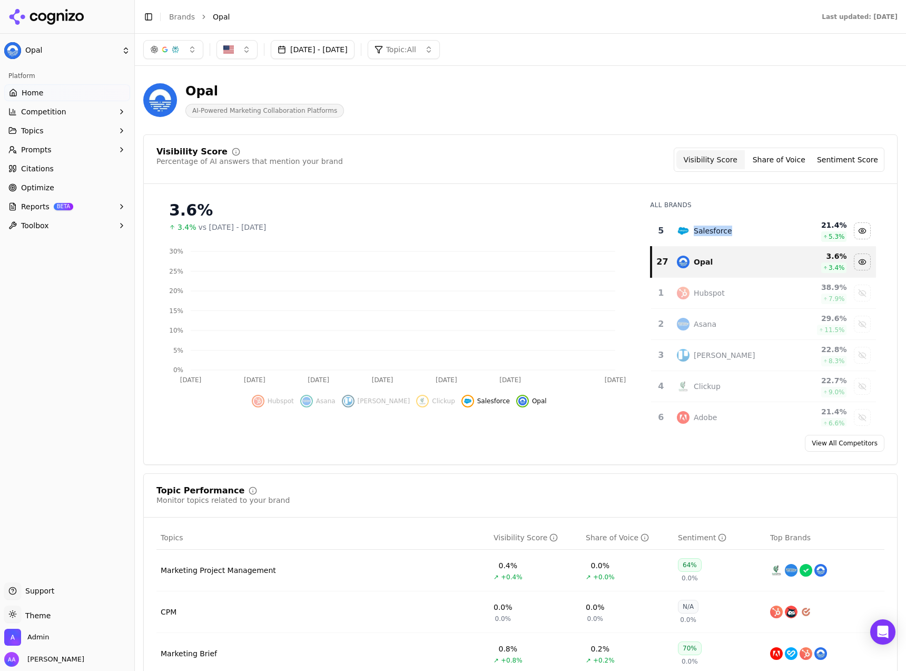
click at [751, 239] on td "Salesforce" at bounding box center [729, 231] width 116 height 31
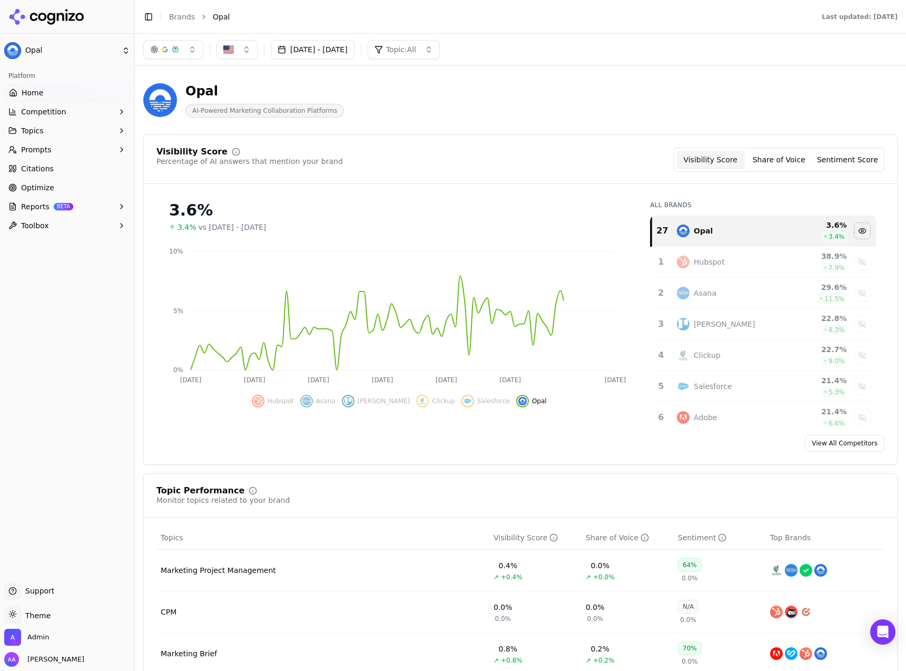
click at [558, 164] on div "Visibility Score Percentage of AI answers that mention your brand Visibility Sc…" at bounding box center [520, 160] width 728 height 24
click at [182, 52] on button "button" at bounding box center [173, 49] width 60 height 19
click at [185, 118] on span "Google AI Overviews" at bounding box center [173, 113] width 66 height 21
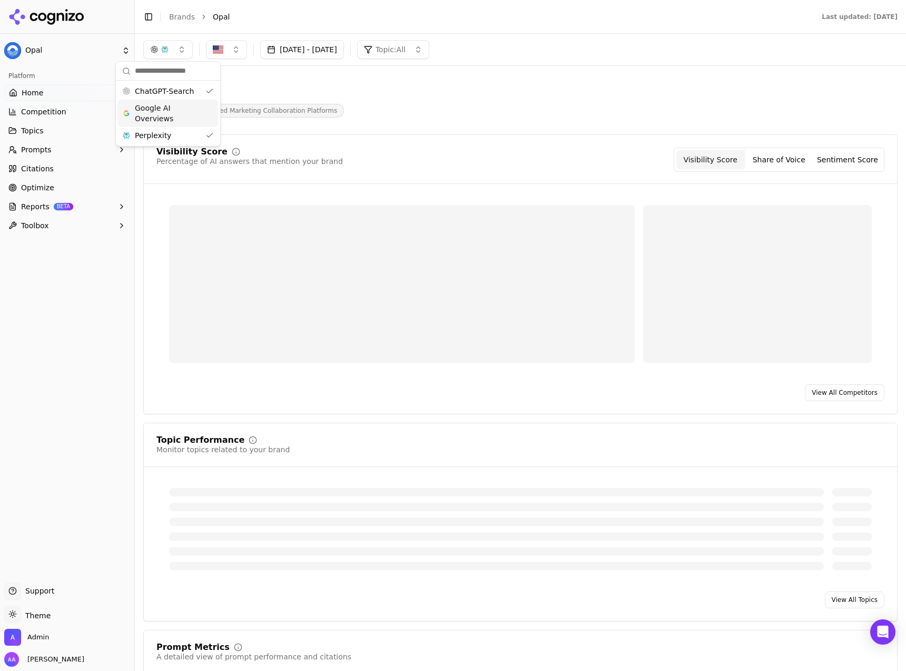
click at [185, 133] on div "Perplexity" at bounding box center [168, 135] width 100 height 17
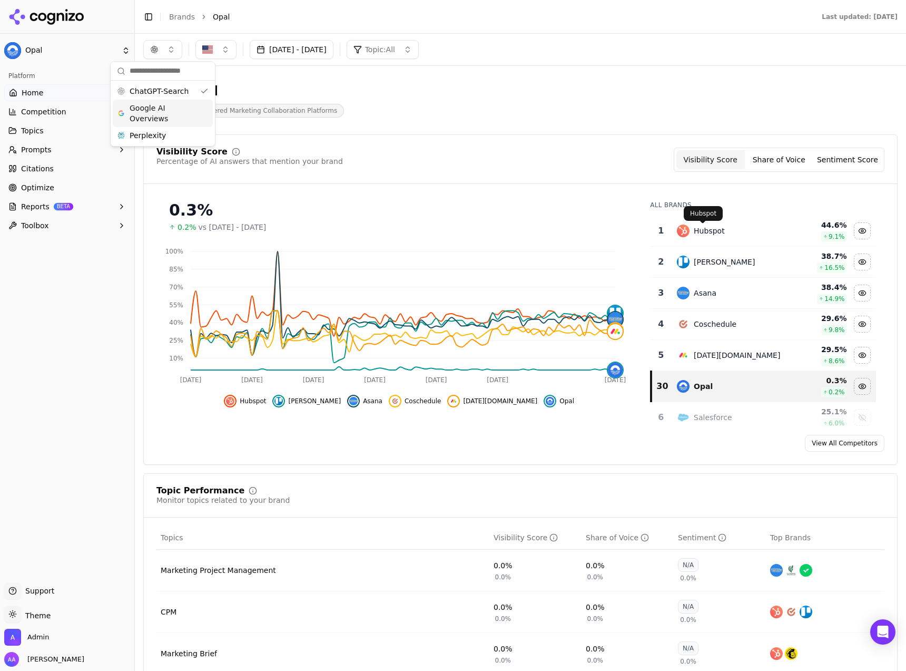
click at [708, 239] on td "Hubspot" at bounding box center [729, 231] width 116 height 31
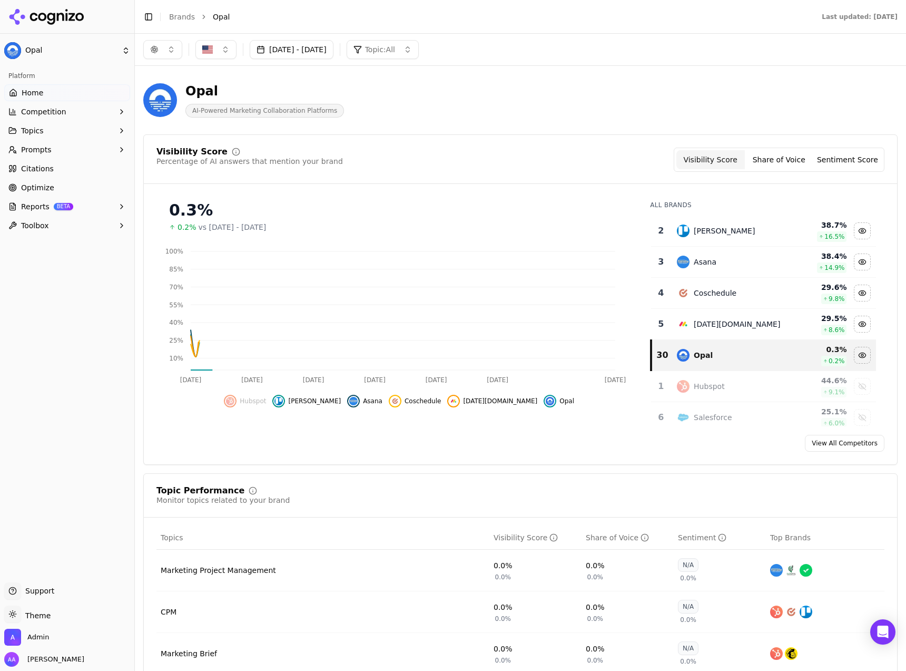
click at [708, 239] on td "Trello" at bounding box center [729, 231] width 116 height 31
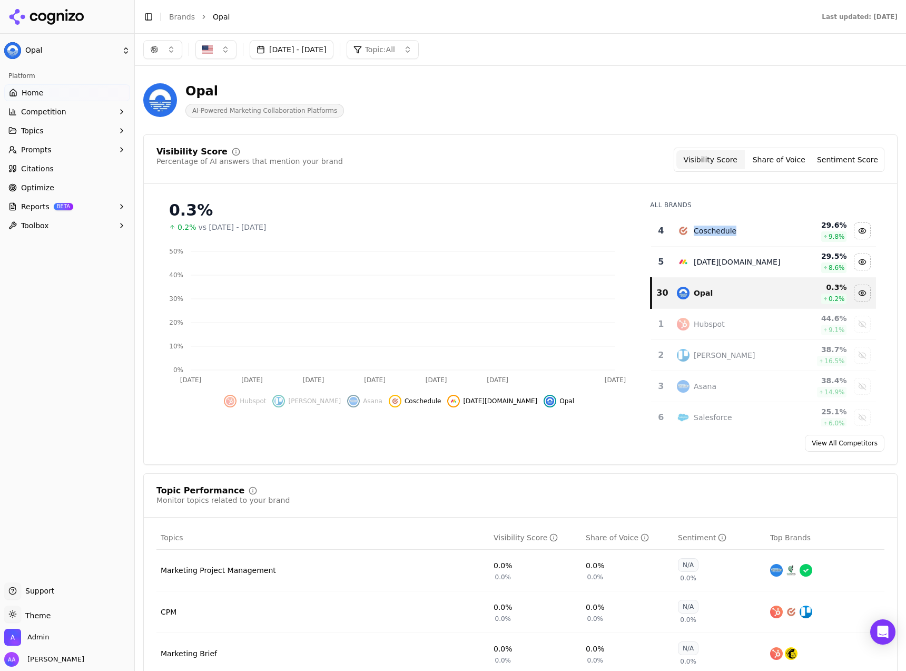
click at [708, 239] on td "Coschedule" at bounding box center [729, 231] width 116 height 31
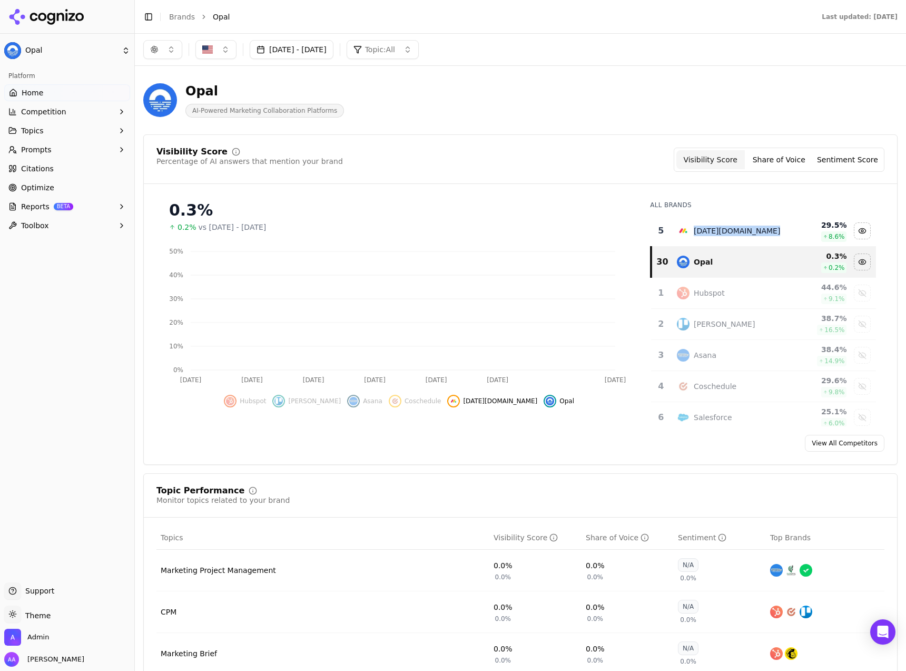
click at [708, 239] on td "Monday.com" at bounding box center [729, 231] width 116 height 31
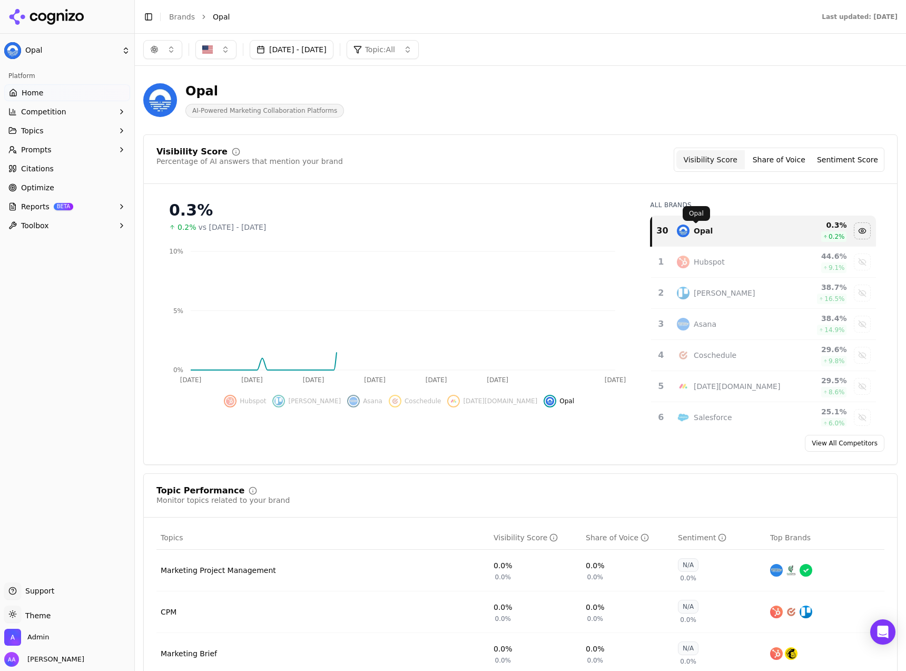
click at [568, 191] on div "Visibility Score Percentage of AI answers that mention your brand Visibility Sc…" at bounding box center [520, 299] width 755 height 330
click at [164, 51] on button "button" at bounding box center [162, 49] width 39 height 19
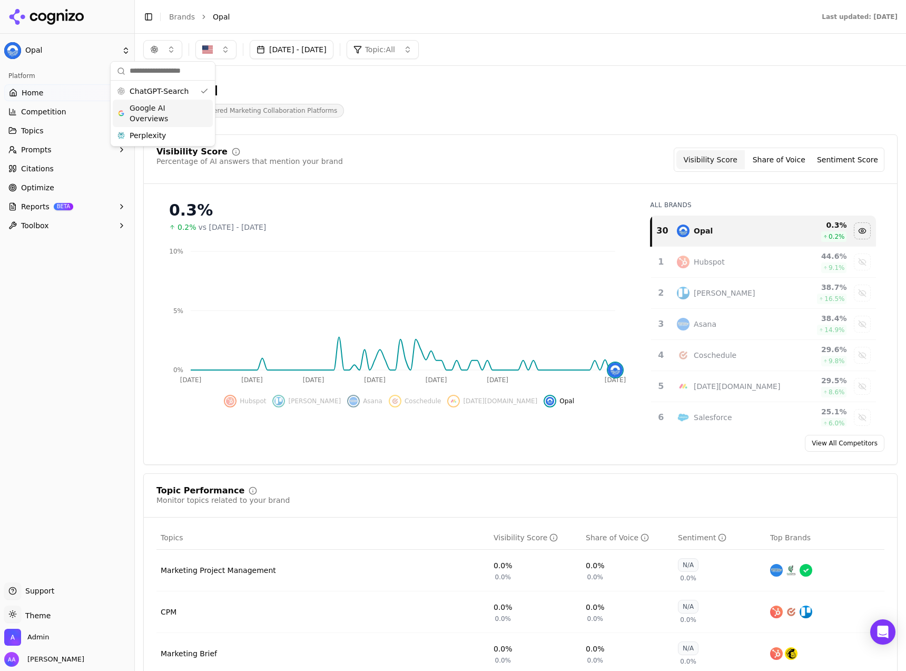
click at [173, 107] on span "Google AI Overviews" at bounding box center [163, 113] width 66 height 21
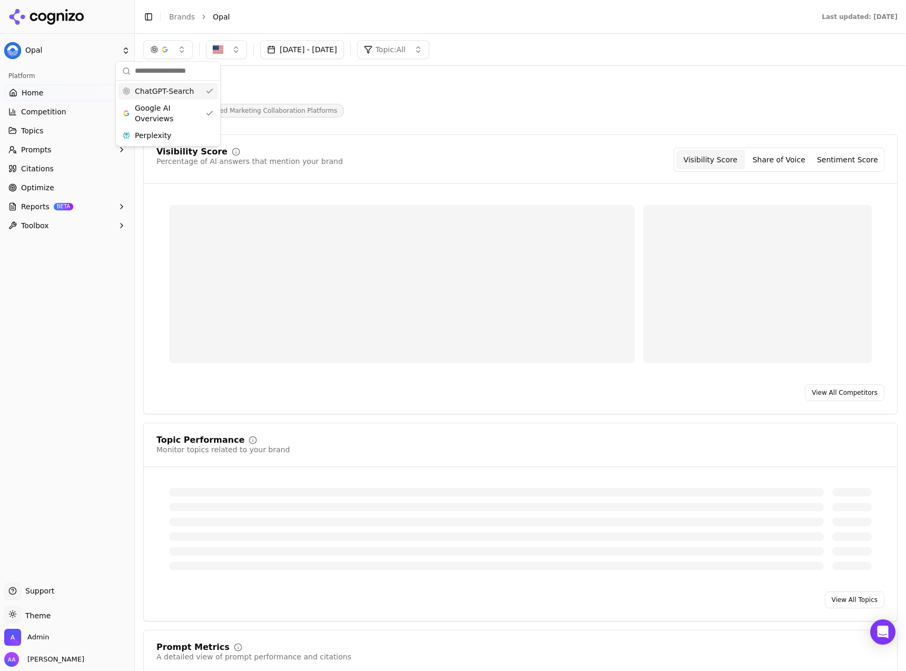
click at [175, 83] on div "ChatGPT-Search" at bounding box center [168, 91] width 100 height 17
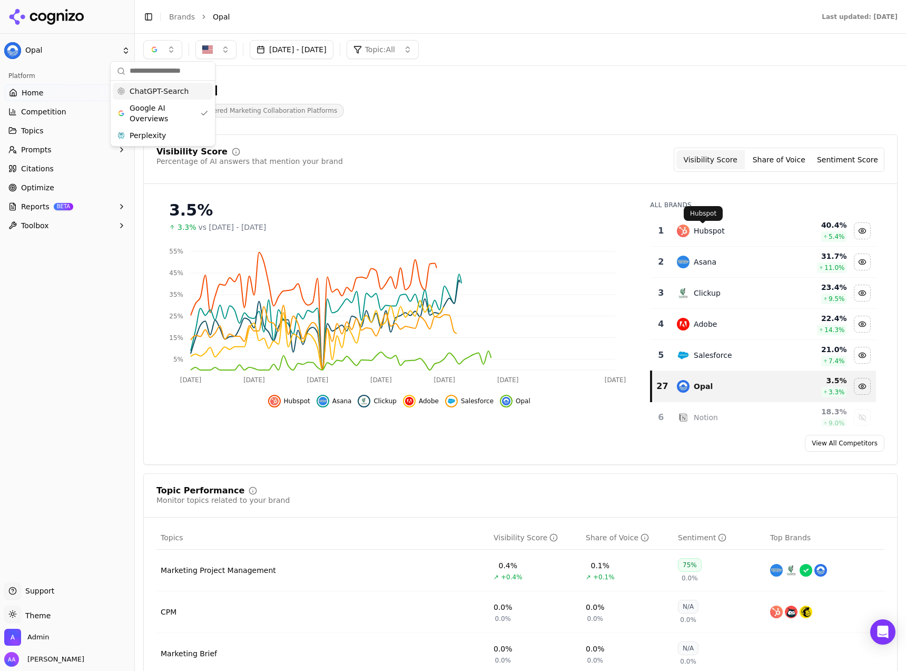
click at [716, 233] on div "Hubspot" at bounding box center [709, 231] width 31 height 11
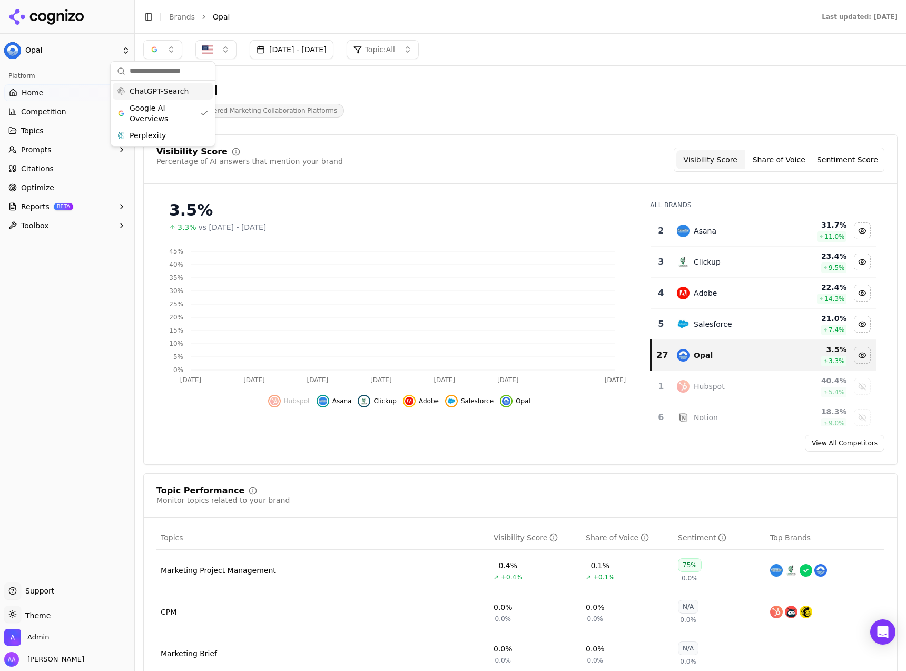
click at [716, 233] on div "Asana" at bounding box center [729, 230] width 104 height 13
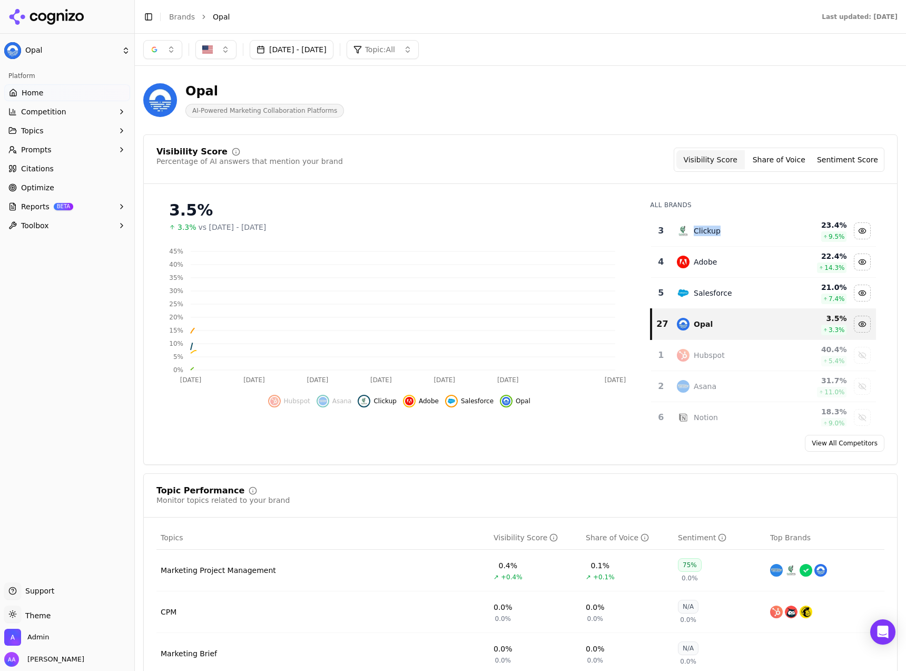
click at [716, 233] on div "Clickup" at bounding box center [729, 230] width 104 height 13
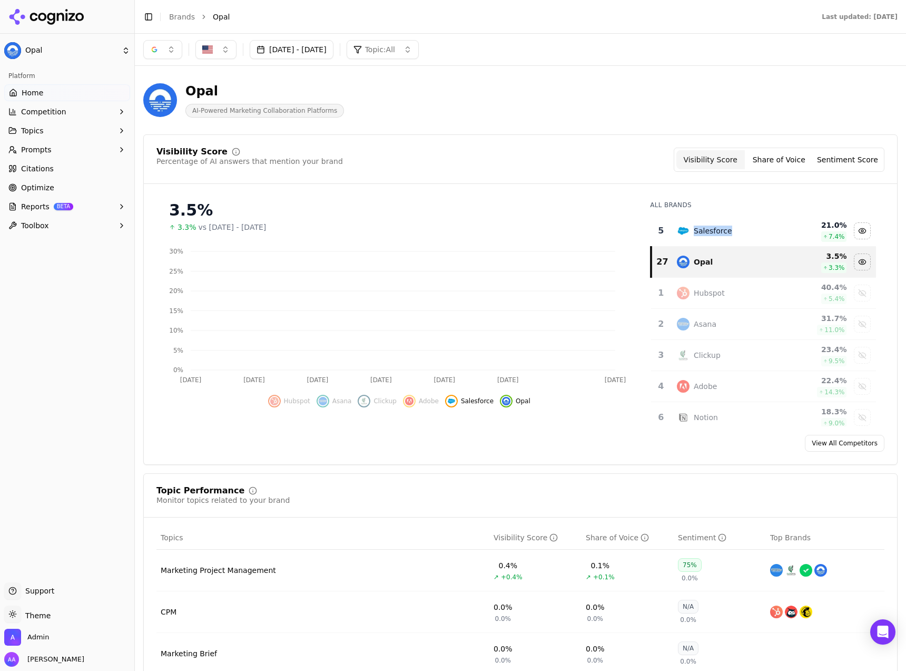
click at [716, 233] on div "Salesforce" at bounding box center [713, 231] width 38 height 11
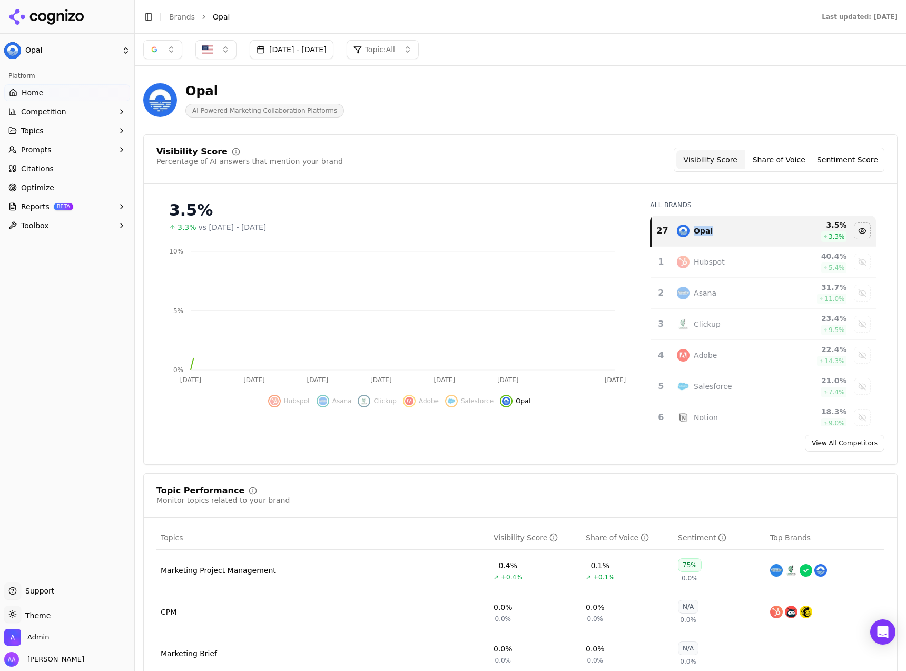
click at [716, 233] on div "Opal" at bounding box center [729, 230] width 104 height 13
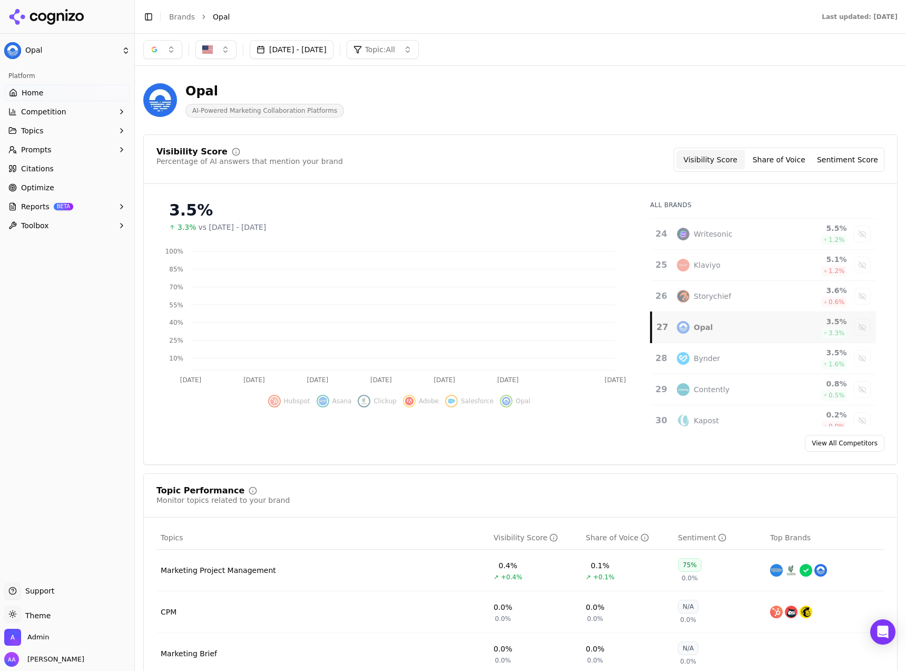
scroll to position [753, 0]
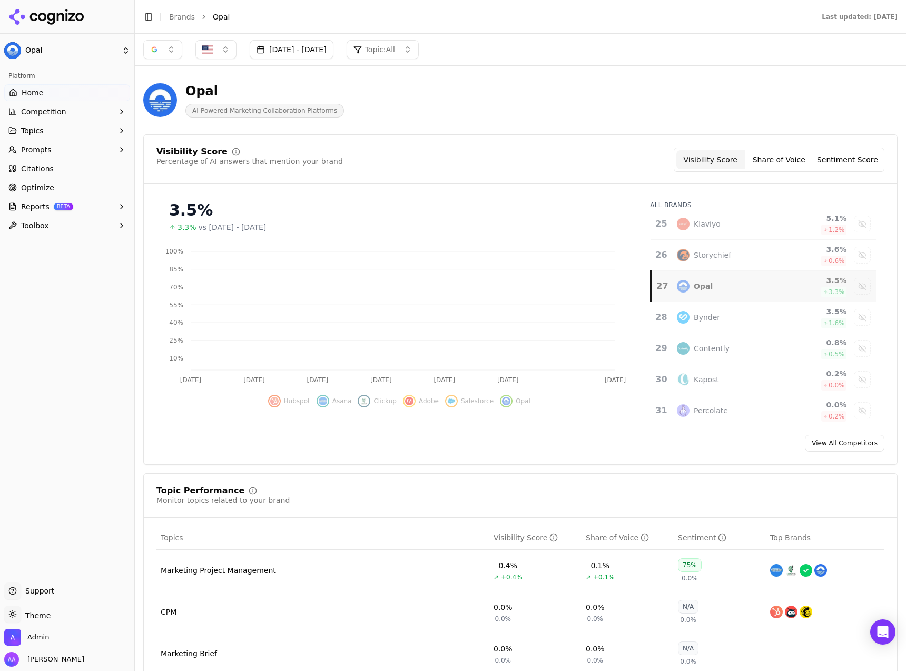
click at [709, 289] on div "Opal" at bounding box center [729, 286] width 104 height 13
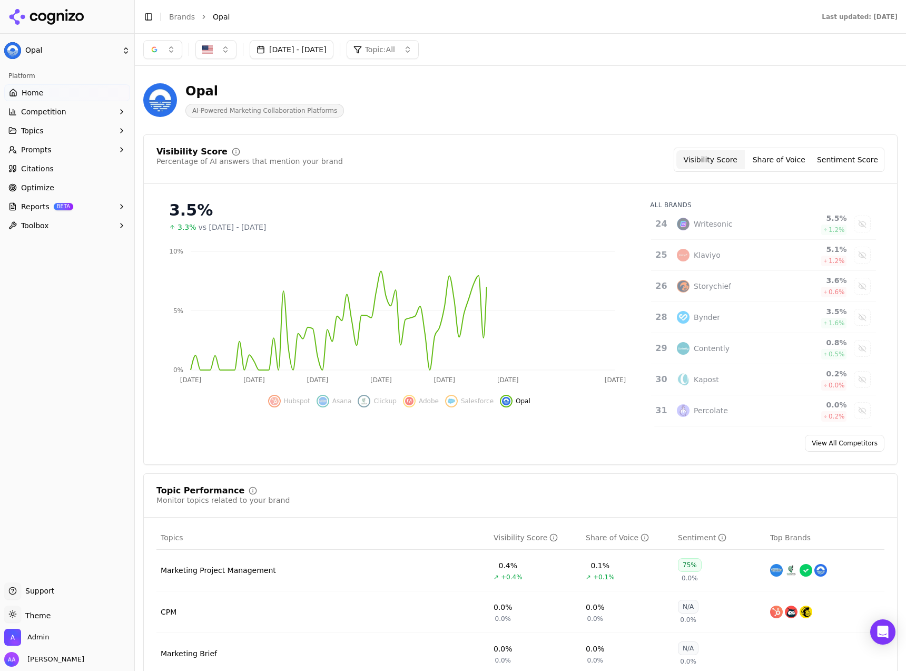
click at [541, 154] on div "Visibility Score Percentage of AI answers that mention your brand Visibility Sc…" at bounding box center [520, 160] width 728 height 24
click at [164, 57] on button "button" at bounding box center [162, 49] width 39 height 19
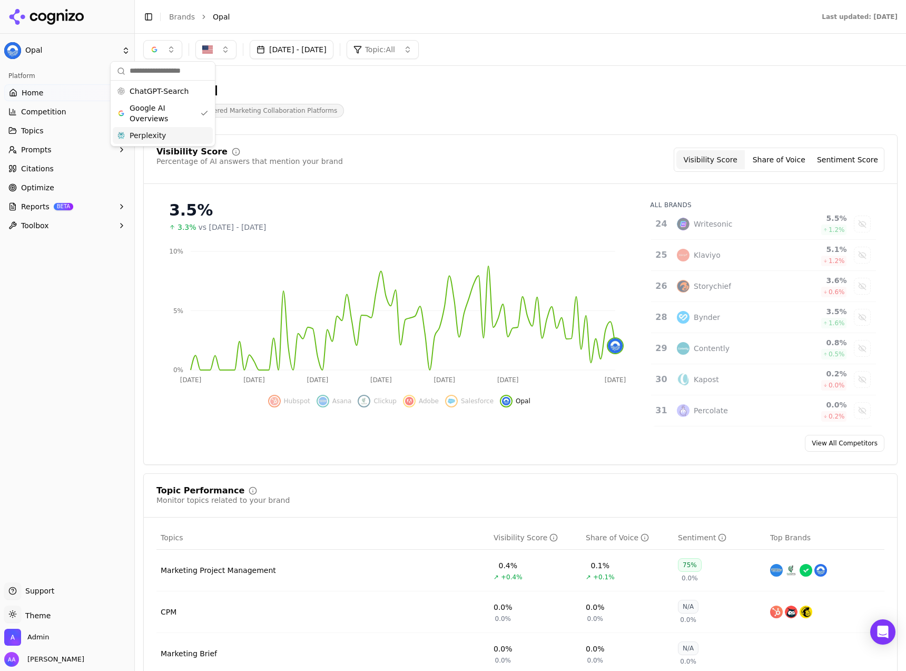
click at [167, 132] on div "Perplexity" at bounding box center [163, 135] width 100 height 17
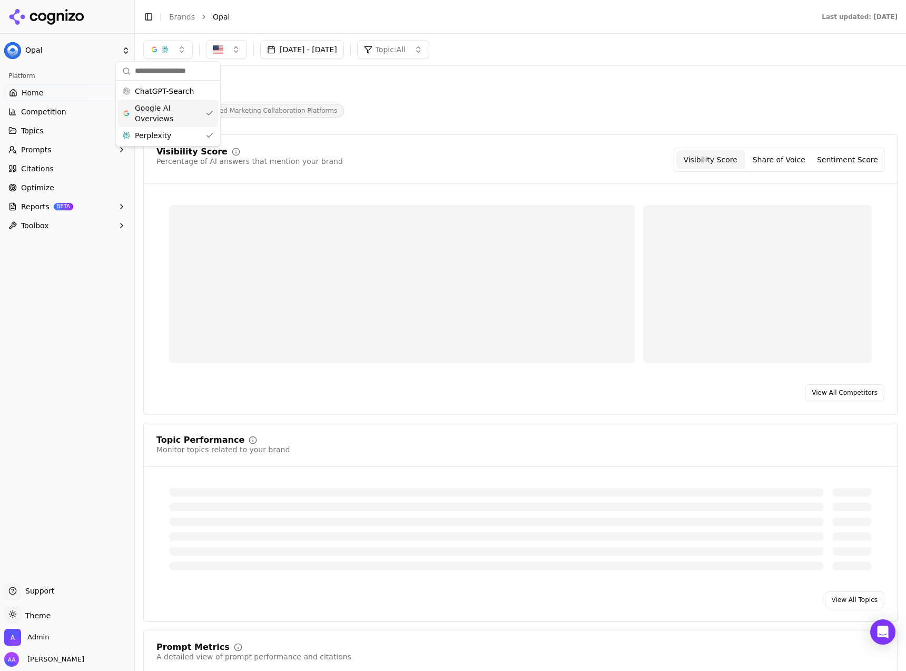
click at [168, 119] on span "Google AI Overviews" at bounding box center [168, 113] width 66 height 21
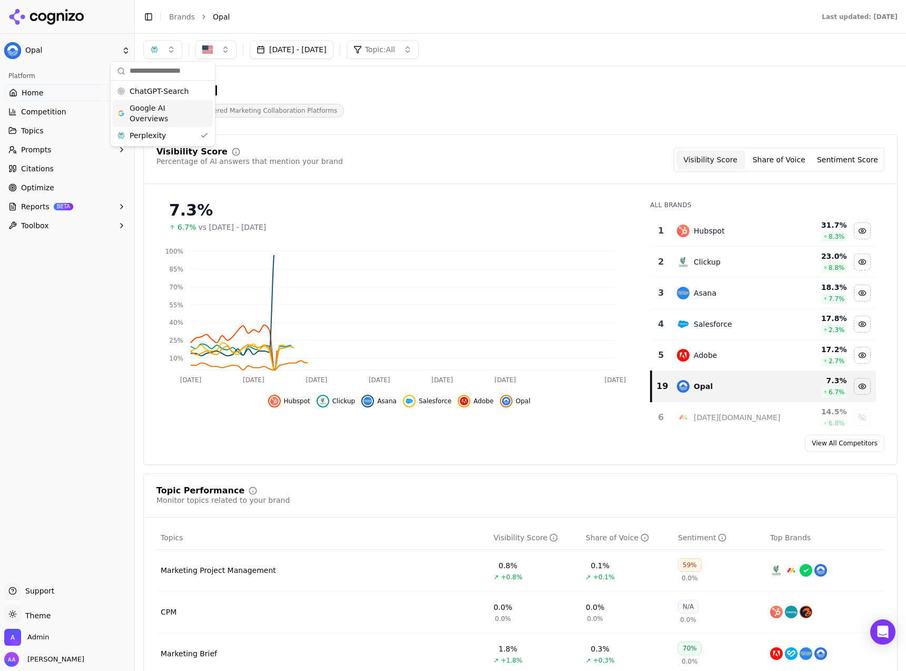
click at [720, 238] on td "Hubspot" at bounding box center [729, 231] width 116 height 31
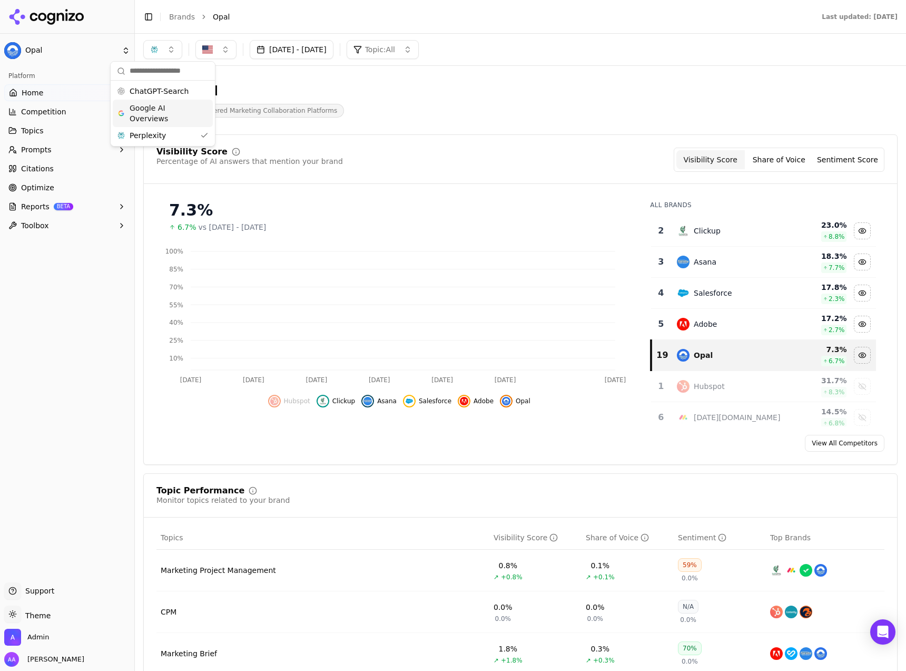
click at [720, 238] on td "Clickup" at bounding box center [729, 231] width 116 height 31
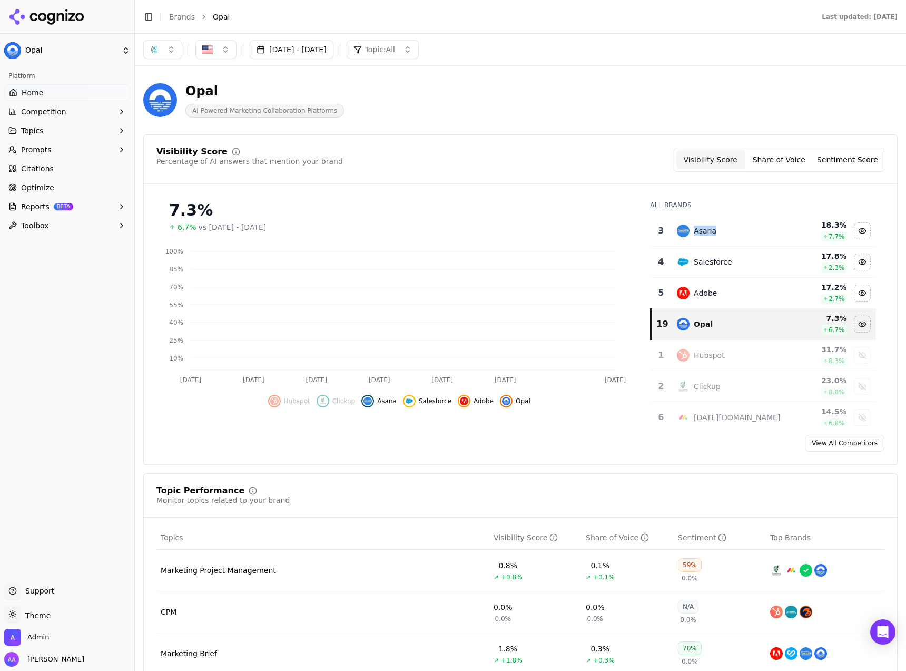
click at [720, 238] on td "Asana" at bounding box center [729, 231] width 116 height 31
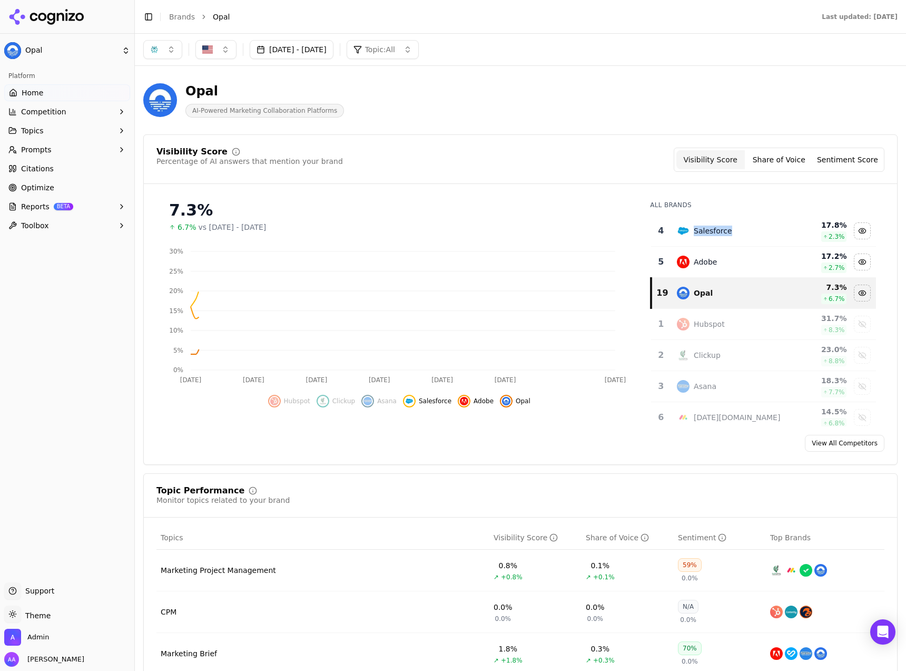
click at [720, 238] on td "Salesforce" at bounding box center [729, 231] width 116 height 31
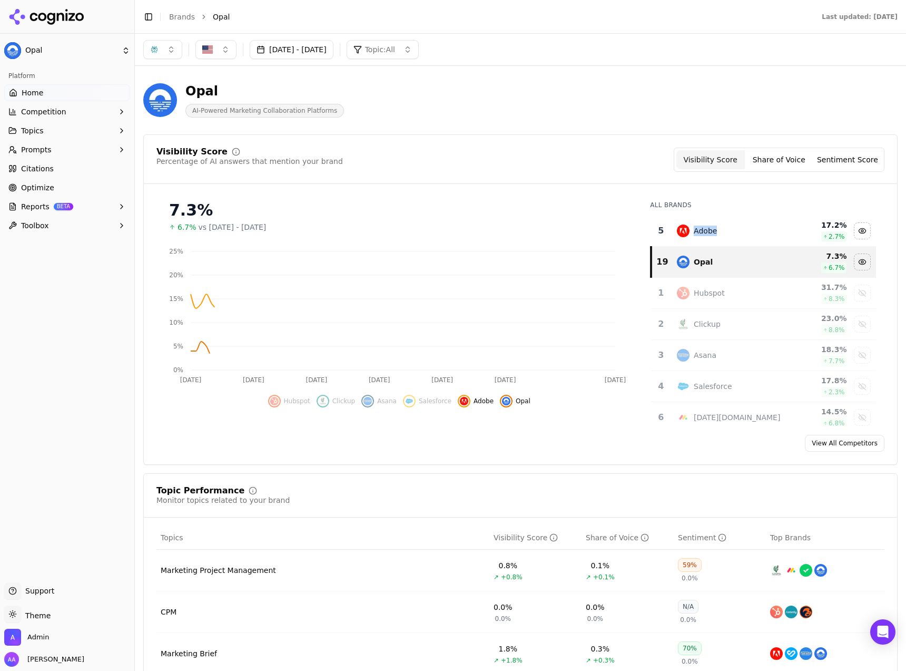
click at [720, 238] on td "Adobe" at bounding box center [729, 231] width 116 height 31
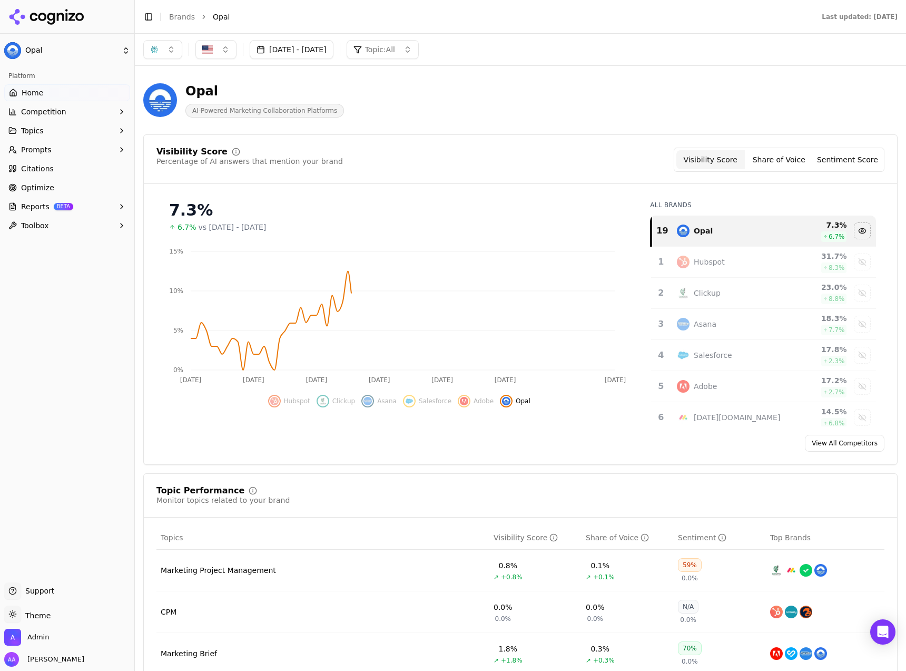
click at [585, 178] on div "Visibility Score Percentage of AI answers that mention your brand Visibility Sc…" at bounding box center [521, 166] width 754 height 36
click at [321, 60] on div "Jul 01, 2025 - Oct 12, 2025 Topic: All" at bounding box center [520, 50] width 771 height 32
click at [325, 50] on button "Jul 01, 2025 - Oct 12, 2025" at bounding box center [292, 49] width 84 height 19
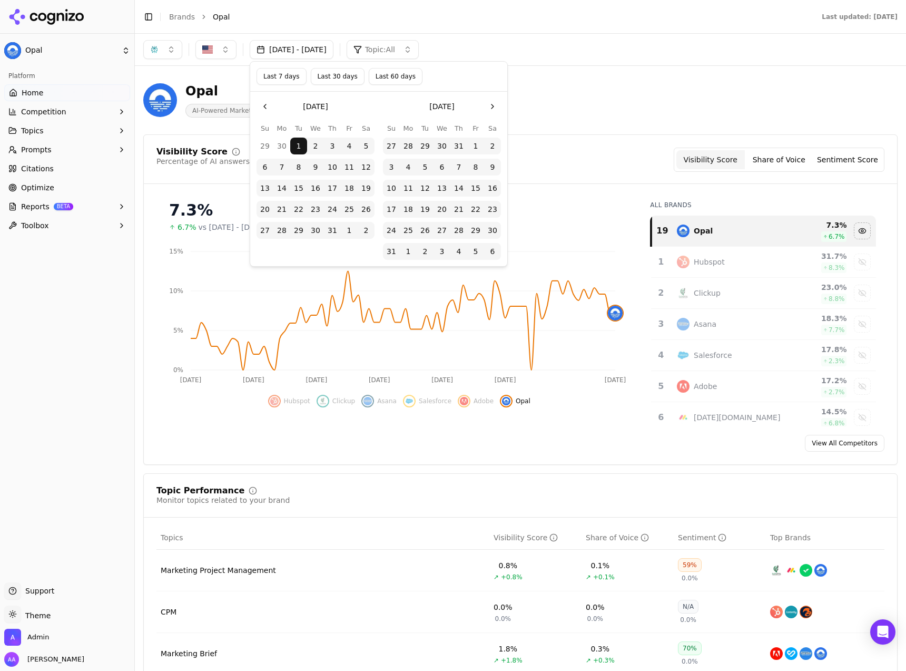
click at [259, 105] on button "Go to the Previous Month" at bounding box center [265, 106] width 17 height 17
click at [262, 143] on button "1" at bounding box center [265, 146] width 17 height 17
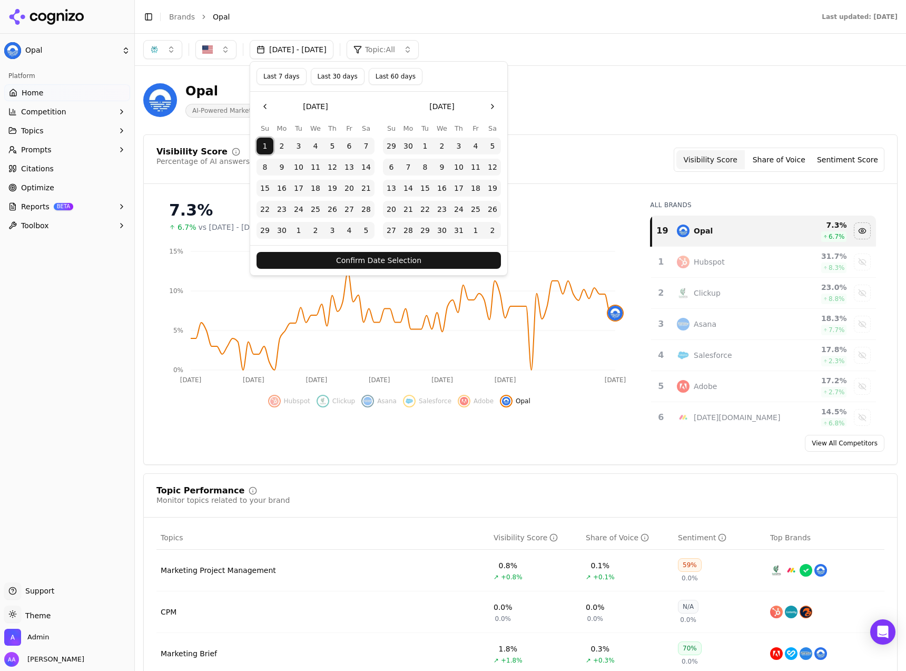
click at [366, 258] on button "Confirm Date Selection" at bounding box center [379, 260] width 244 height 17
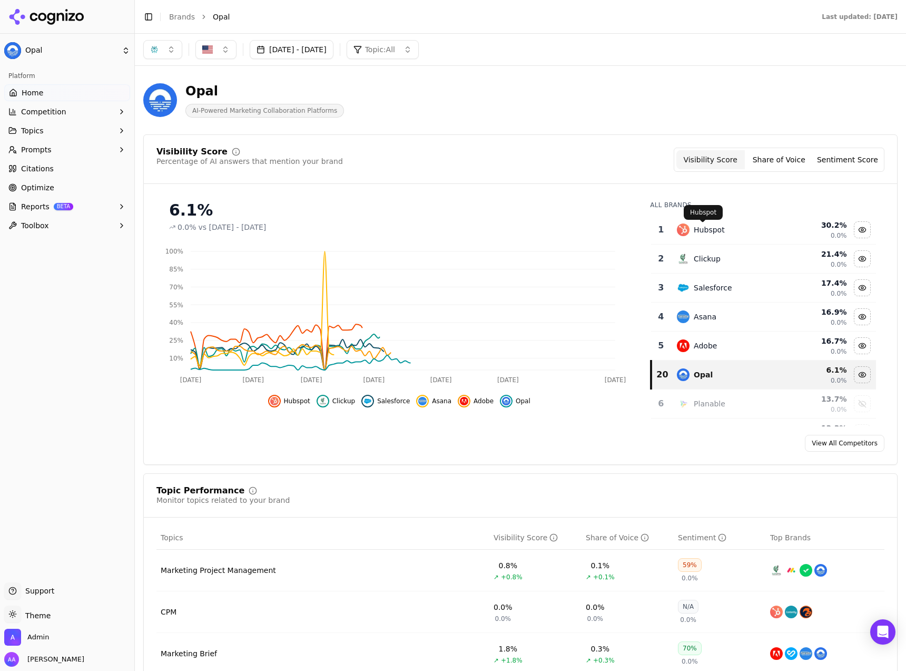
click at [741, 229] on div "Hubspot" at bounding box center [729, 229] width 104 height 13
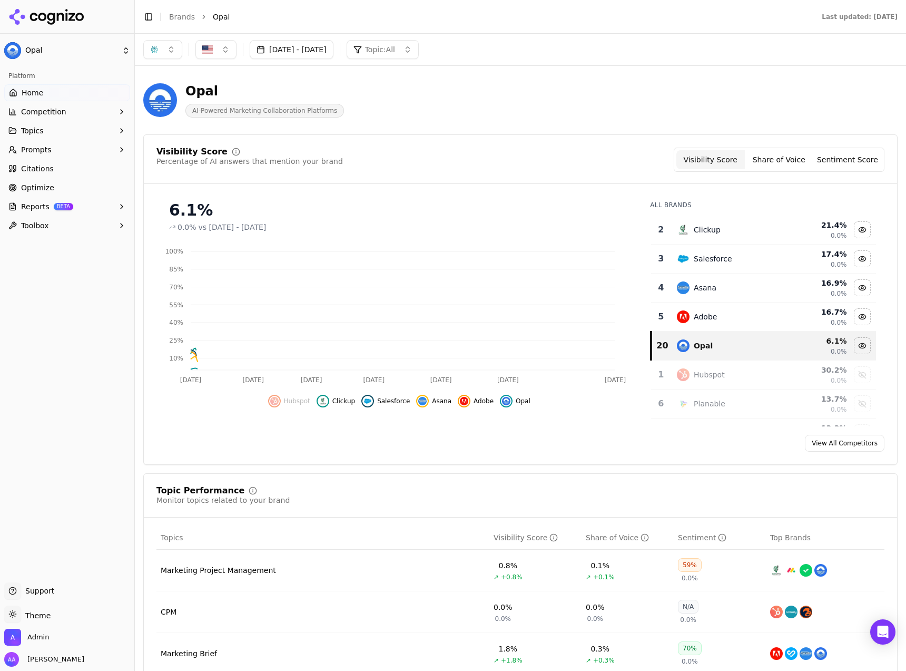
click at [741, 229] on div "Clickup" at bounding box center [729, 229] width 104 height 13
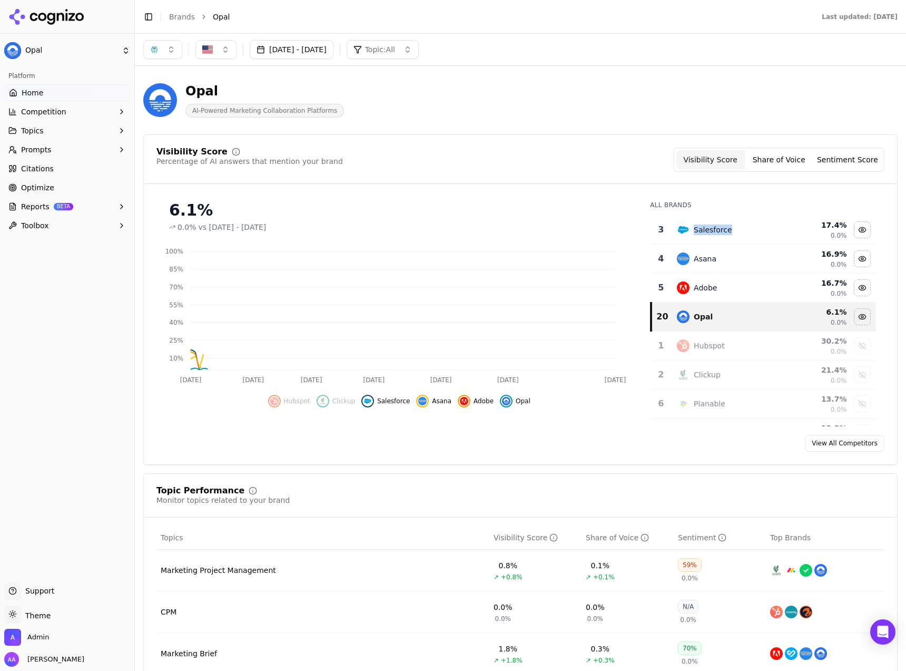
click at [741, 229] on div "Salesforce" at bounding box center [729, 229] width 104 height 13
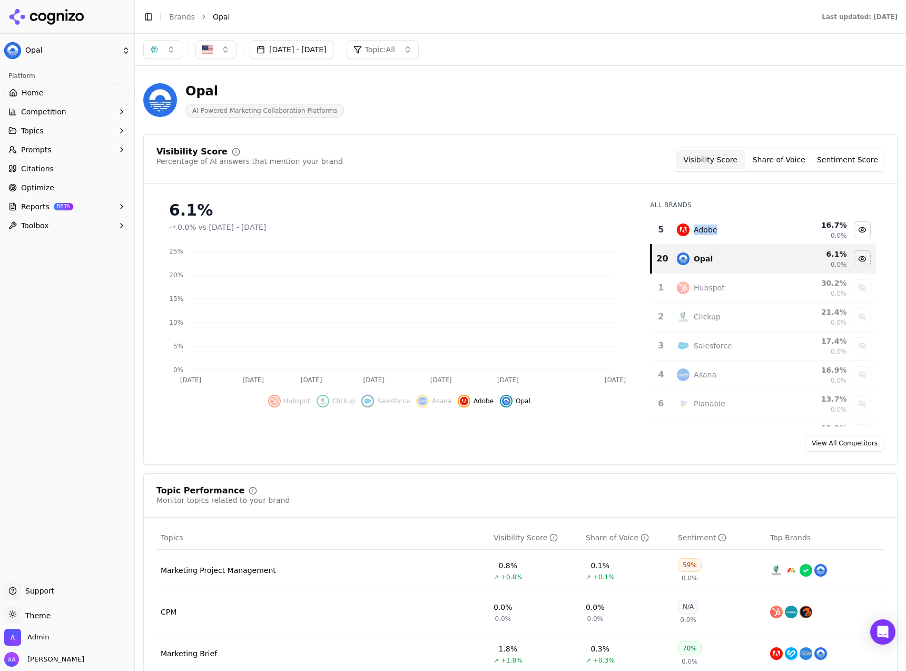
click at [741, 229] on div "Adobe" at bounding box center [729, 229] width 104 height 13
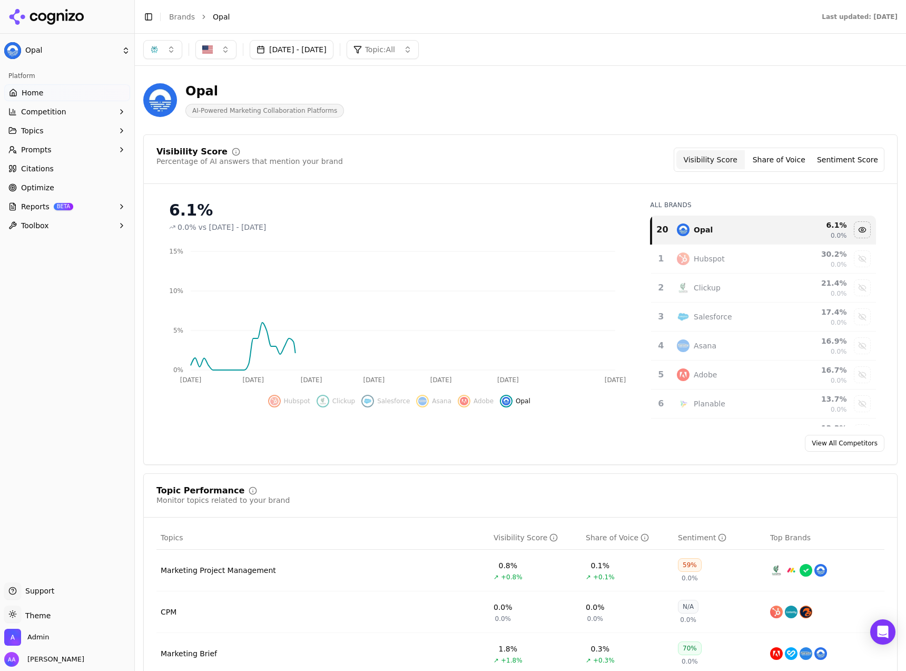
click at [602, 181] on div "Visibility Score Percentage of AI answers that mention your brand Visibility Sc…" at bounding box center [521, 166] width 754 height 36
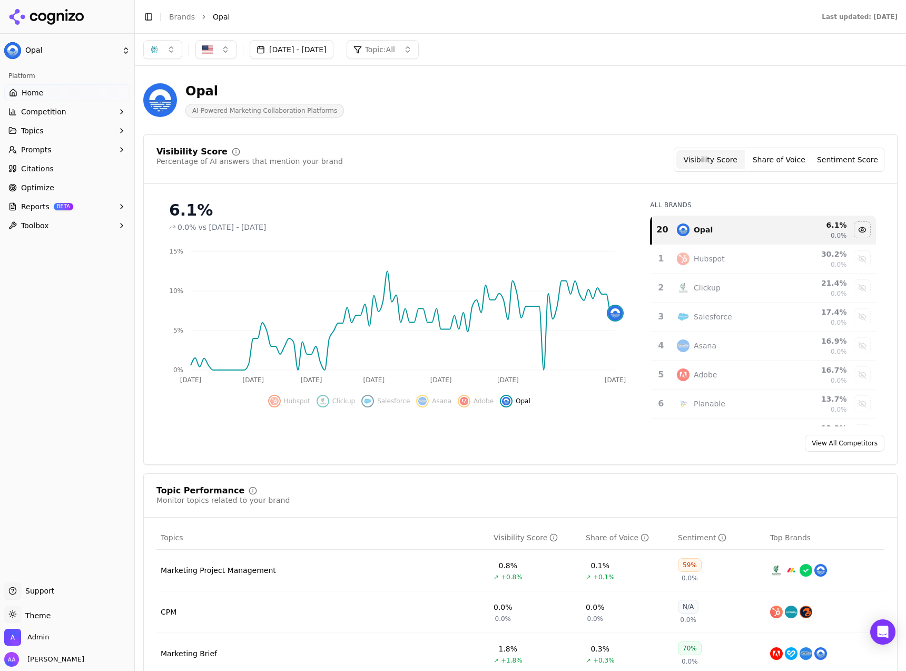
click at [164, 55] on button "button" at bounding box center [162, 49] width 39 height 19
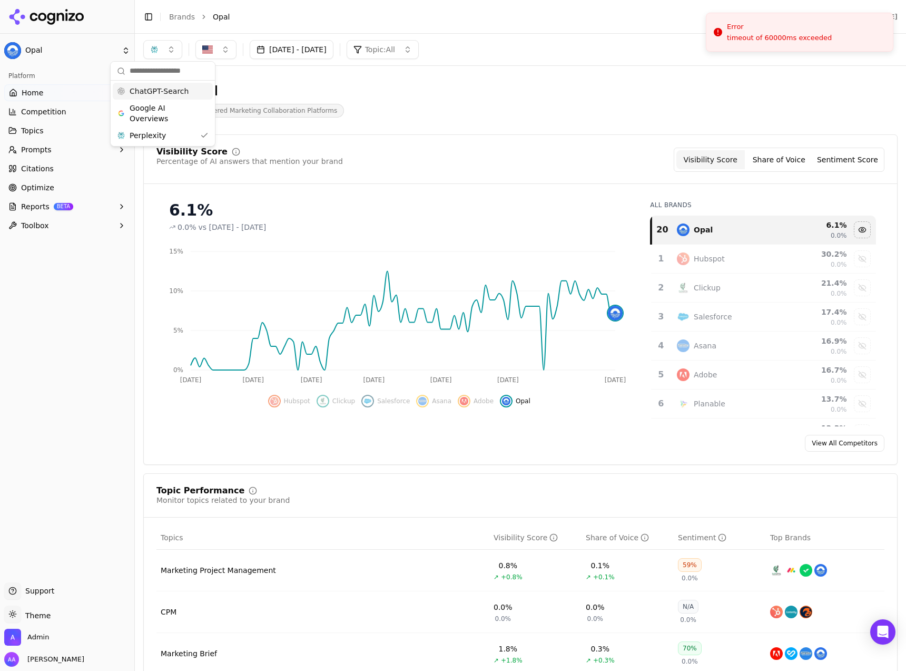
click at [165, 90] on span "ChatGPT-Search" at bounding box center [159, 91] width 59 height 11
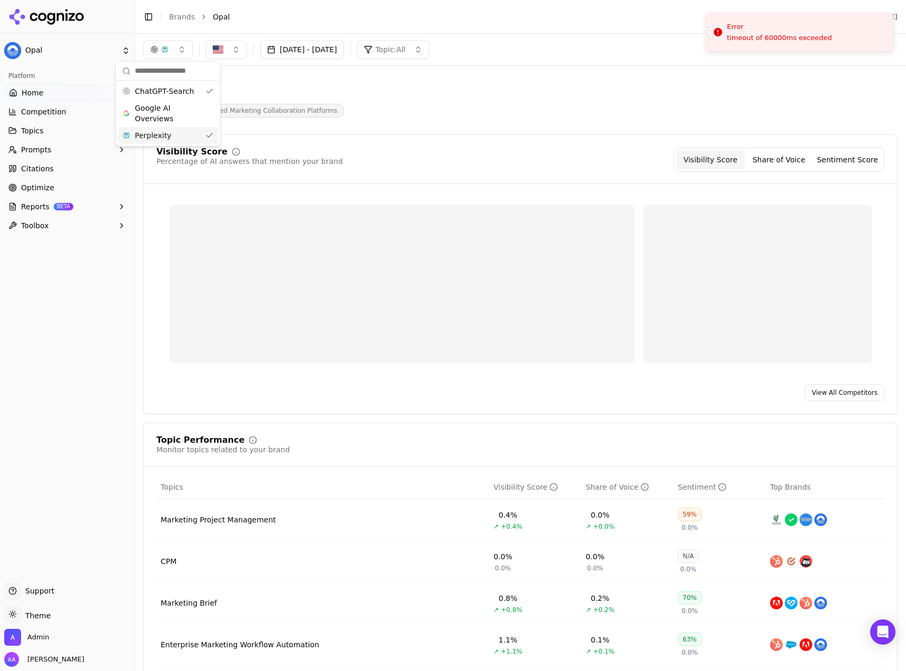
click at [191, 137] on div "Perplexity" at bounding box center [168, 135] width 100 height 17
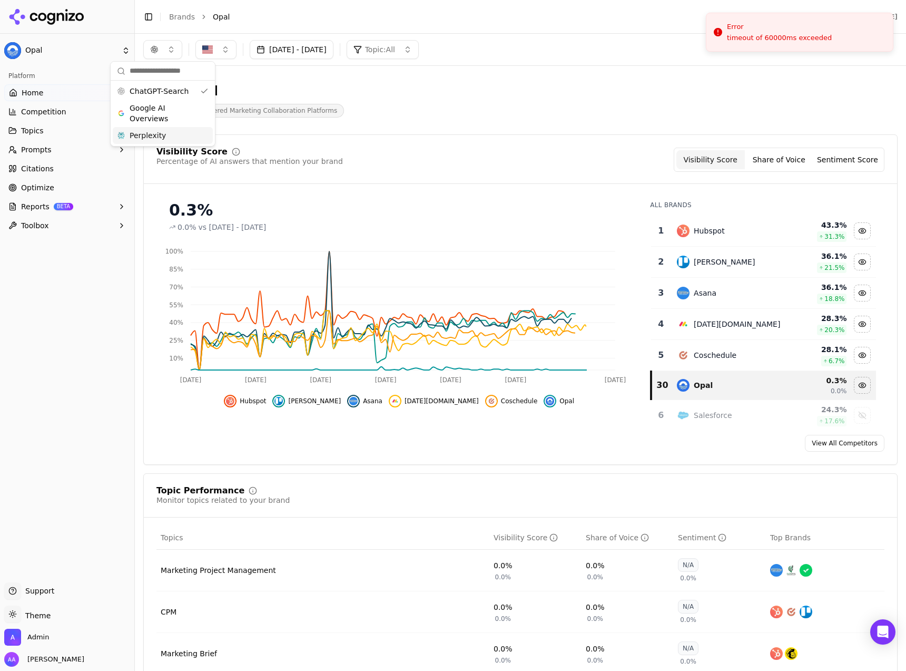
click at [772, 230] on td "Hubspot" at bounding box center [729, 231] width 116 height 31
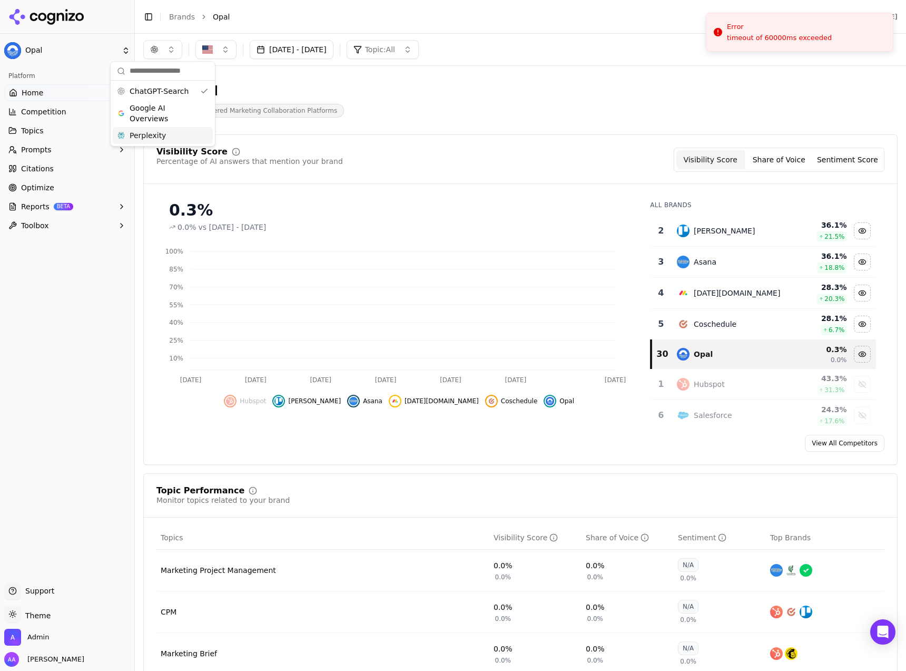
click at [772, 230] on td "Trello" at bounding box center [729, 231] width 116 height 31
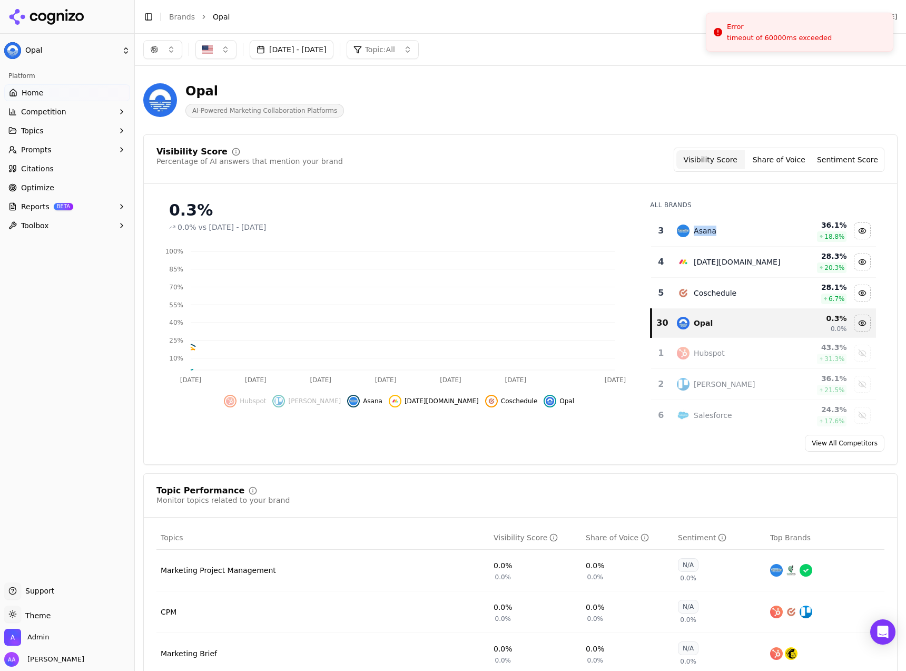
click at [772, 230] on td "Asana" at bounding box center [729, 231] width 116 height 31
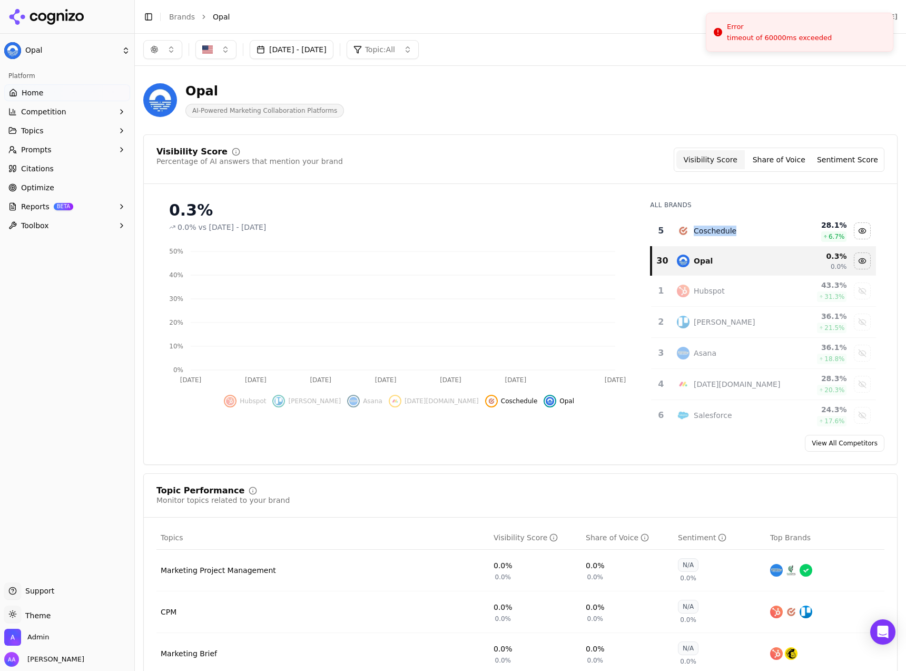
click at [772, 230] on td "Coschedule" at bounding box center [729, 231] width 116 height 31
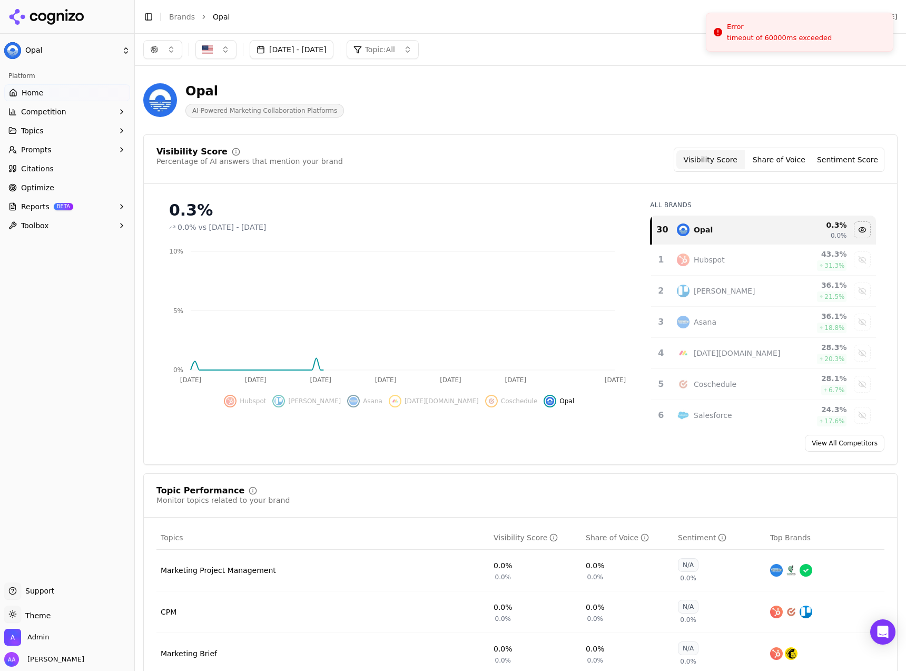
click at [546, 146] on div "Visibility Score Percentage of AI answers that mention your brand Visibility Sc…" at bounding box center [520, 299] width 755 height 330
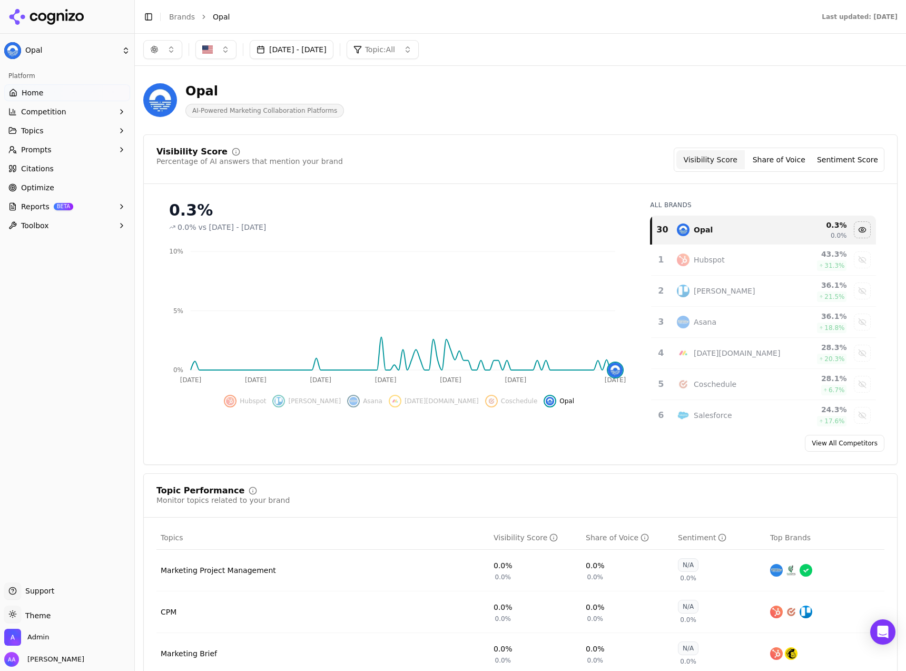
click at [618, 65] on div "Jun 01, 2025 - Oct 12, 2025 Topic: All" at bounding box center [520, 50] width 771 height 32
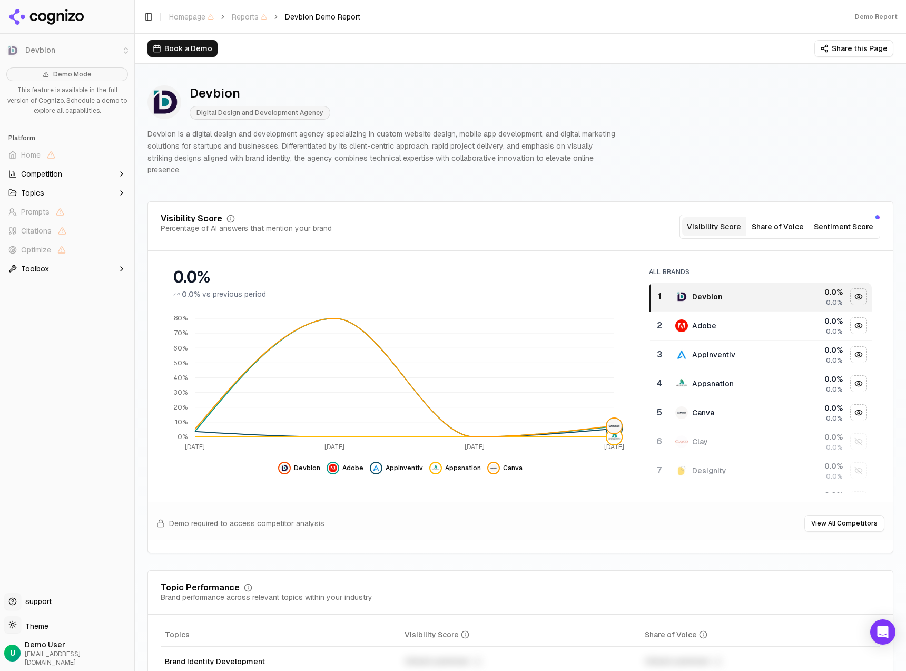
click at [729, 290] on div "Devbion" at bounding box center [727, 296] width 102 height 13
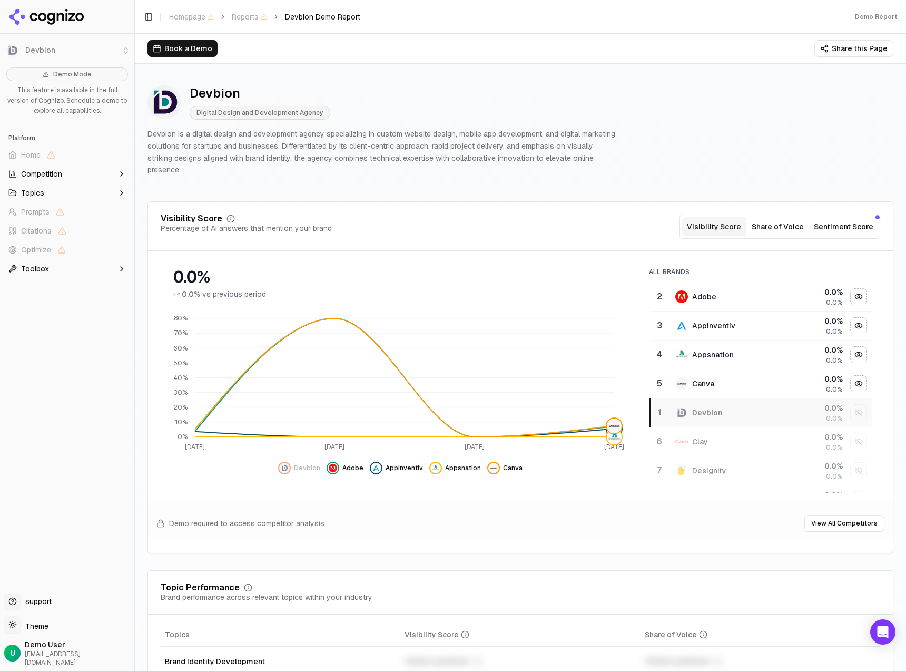
click at [729, 319] on div "Appinventiv" at bounding box center [727, 325] width 102 height 13
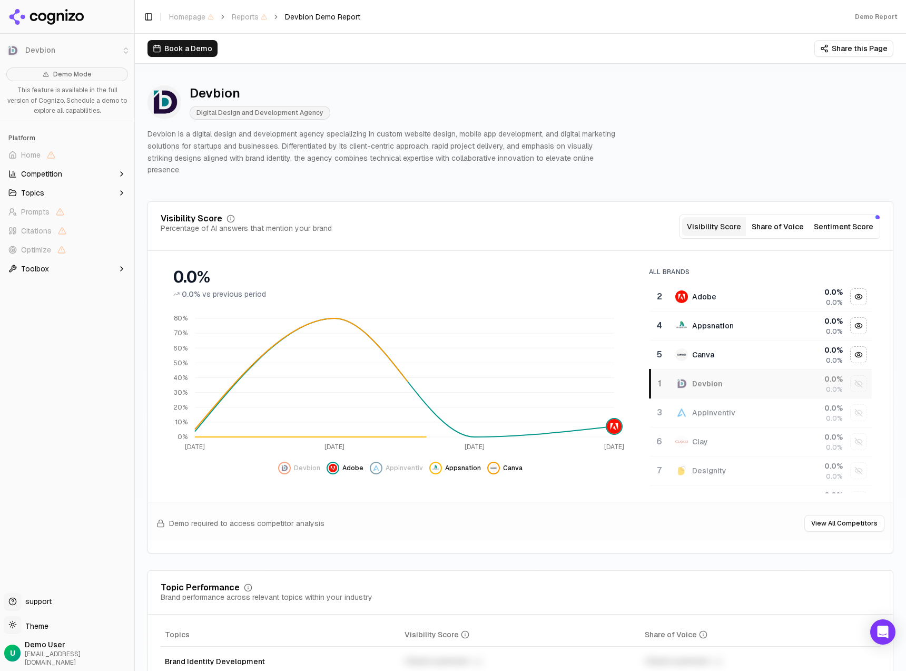
click at [729, 319] on div "Appsnation" at bounding box center [727, 325] width 102 height 13
